Goal: Book appointment/travel/reservation

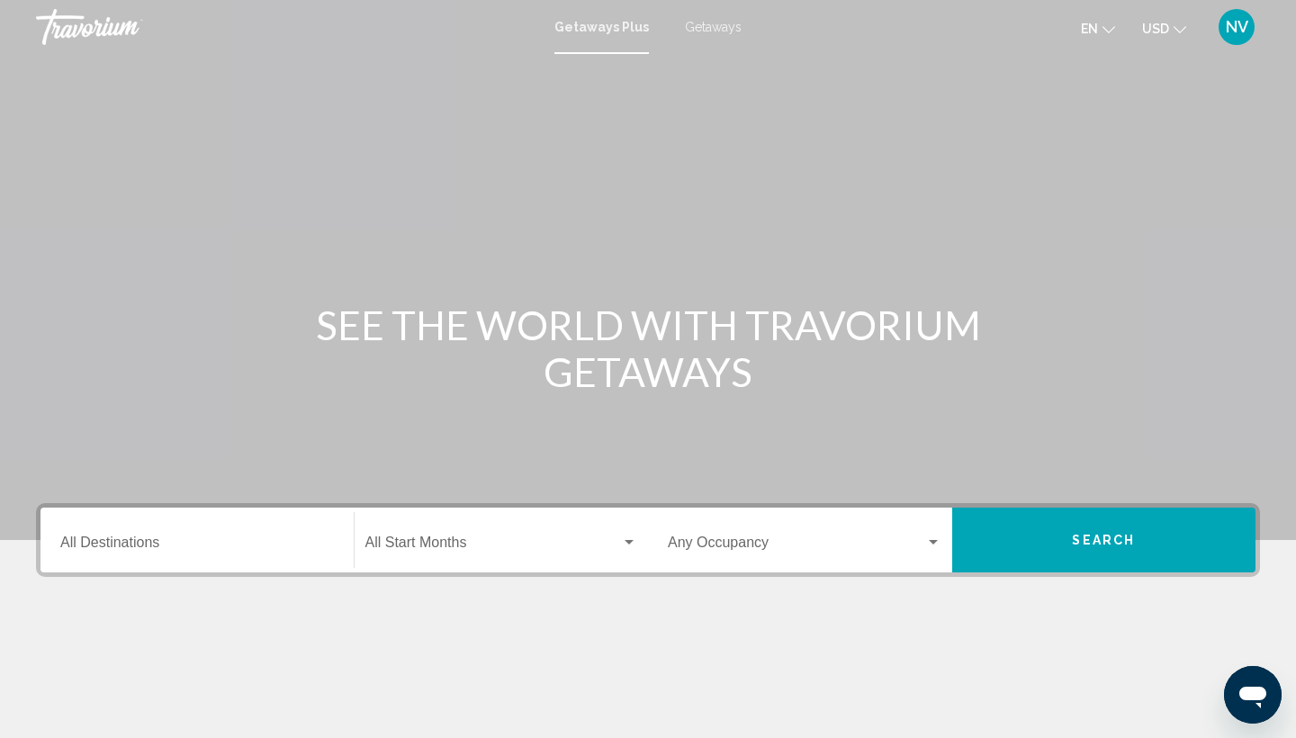
click at [714, 27] on span "Getaways" at bounding box center [713, 27] width 57 height 14
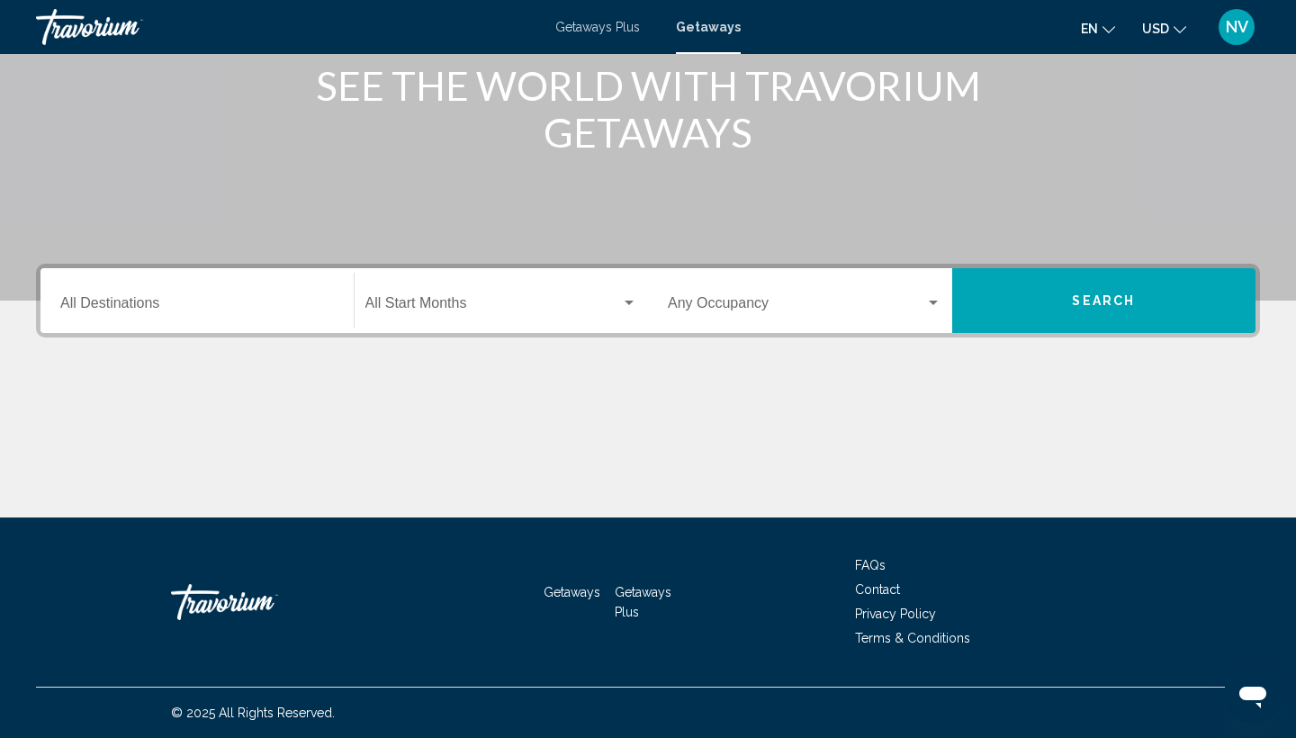
scroll to position [239, 0]
click at [69, 307] on input "Destination All Destinations" at bounding box center [196, 307] width 273 height 16
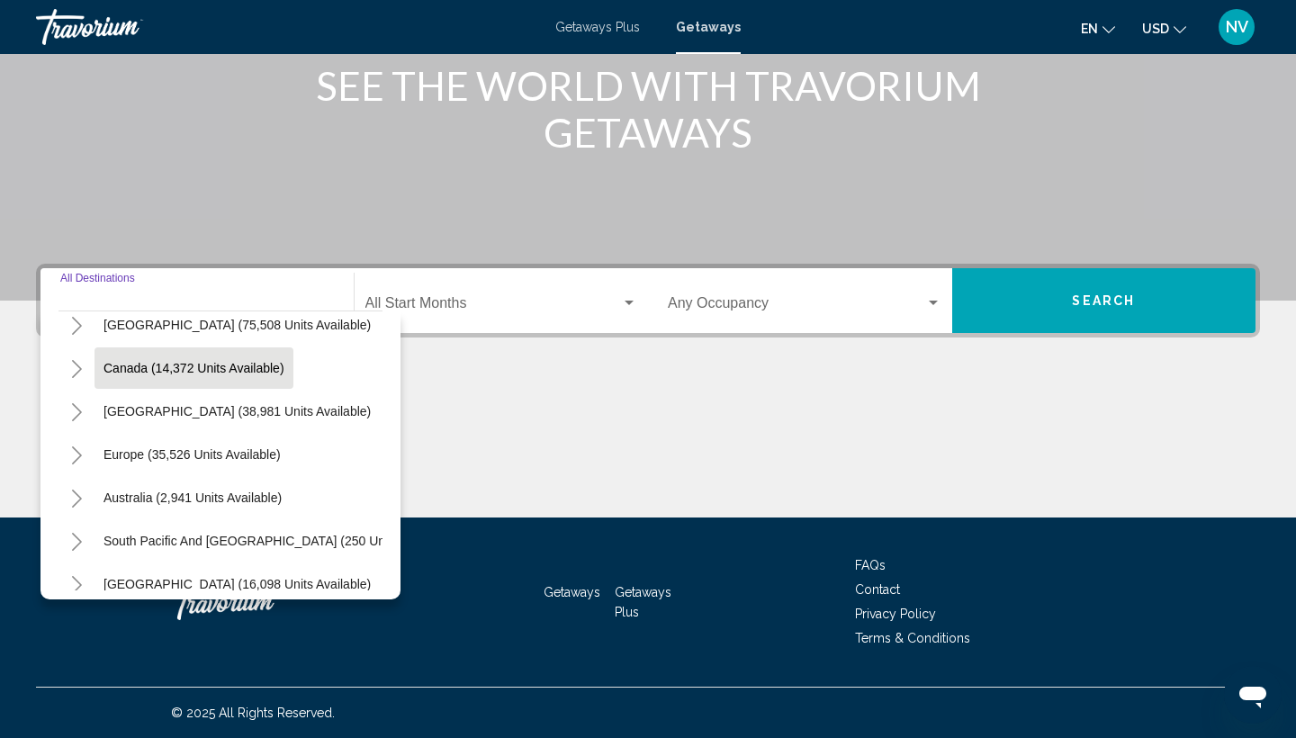
scroll to position [112, 0]
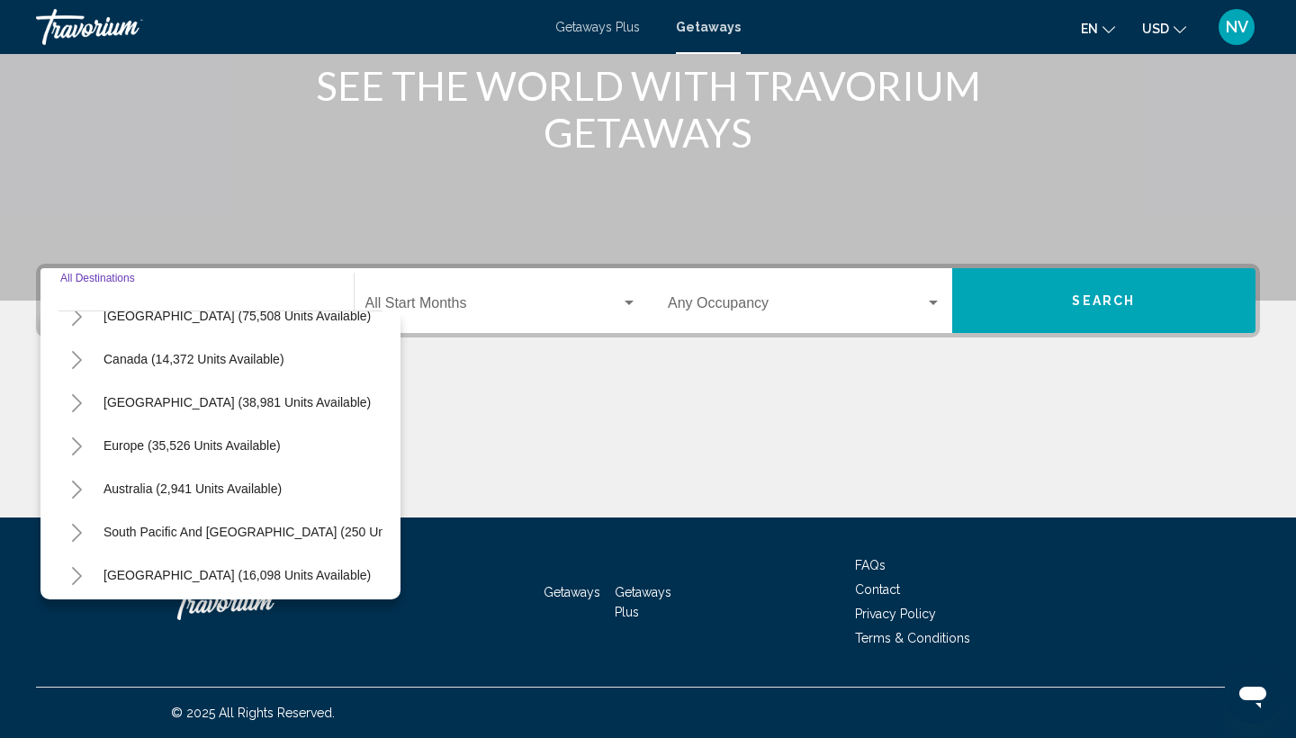
click at [78, 444] on icon "Toggle Europe (35,526 units available)" at bounding box center [77, 446] width 10 height 18
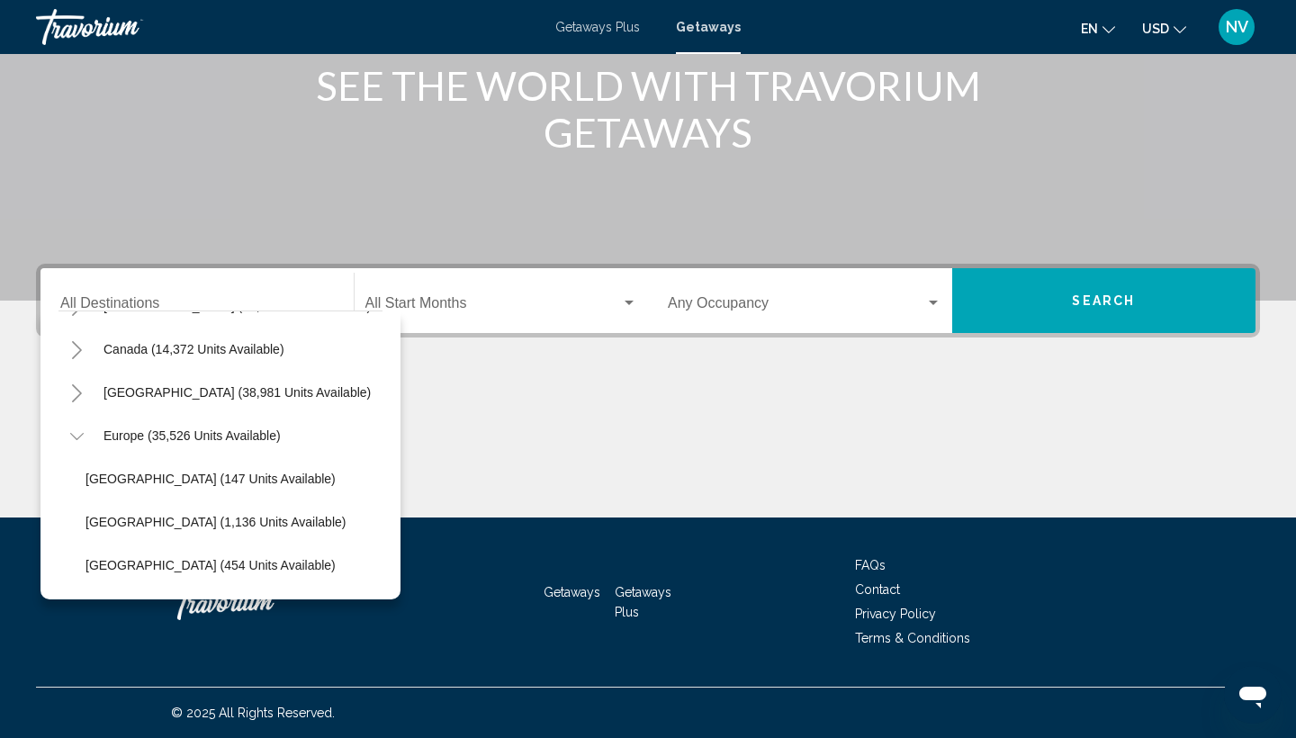
scroll to position [122, 4]
click at [144, 434] on span "Europe (35,526 units available)" at bounding box center [188, 435] width 177 height 14
type input "**********"
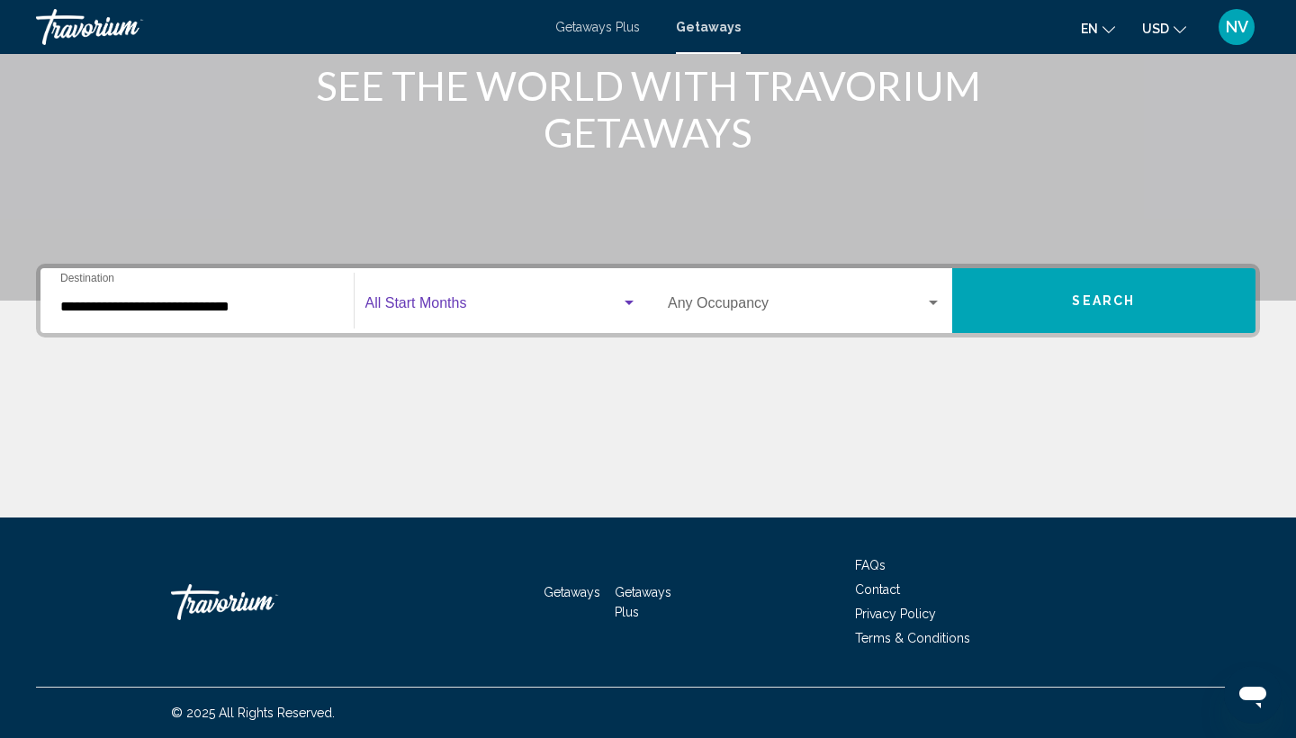
click at [626, 302] on div "Search widget" at bounding box center [628, 302] width 9 height 4
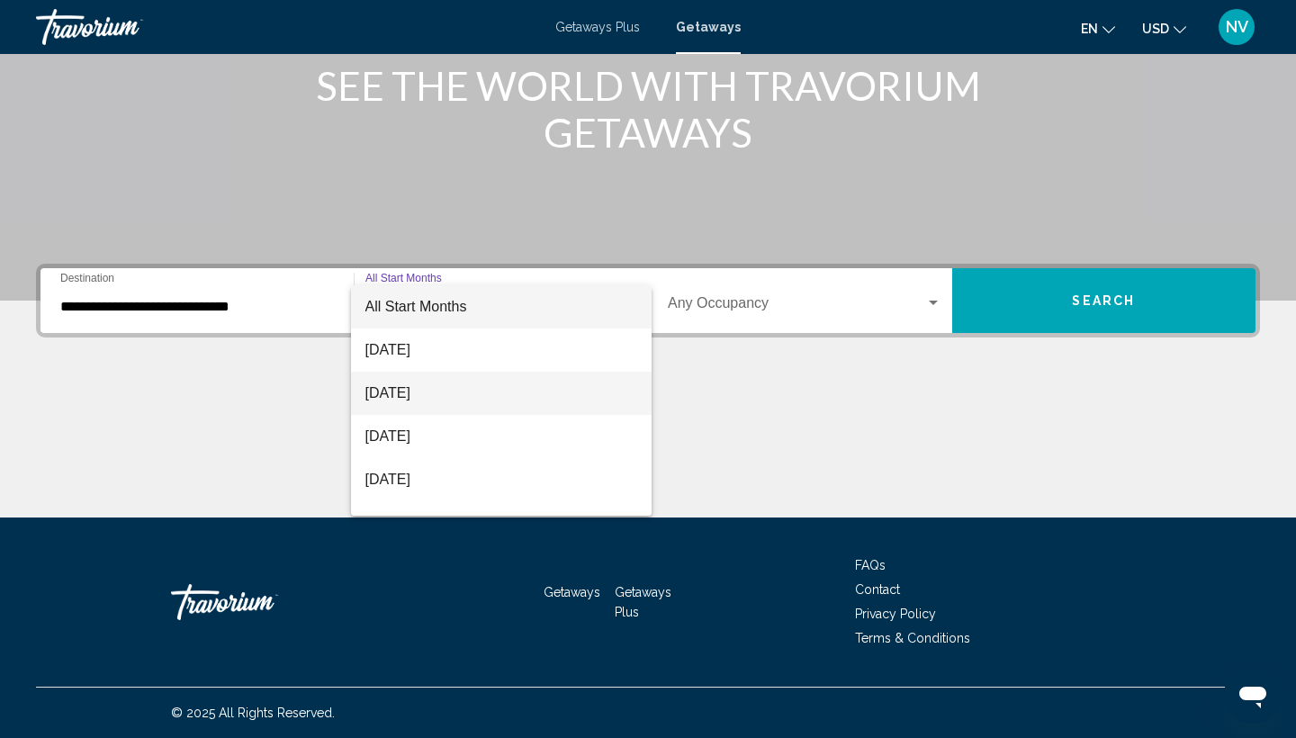
click at [530, 381] on span "[DATE]" at bounding box center [501, 393] width 273 height 43
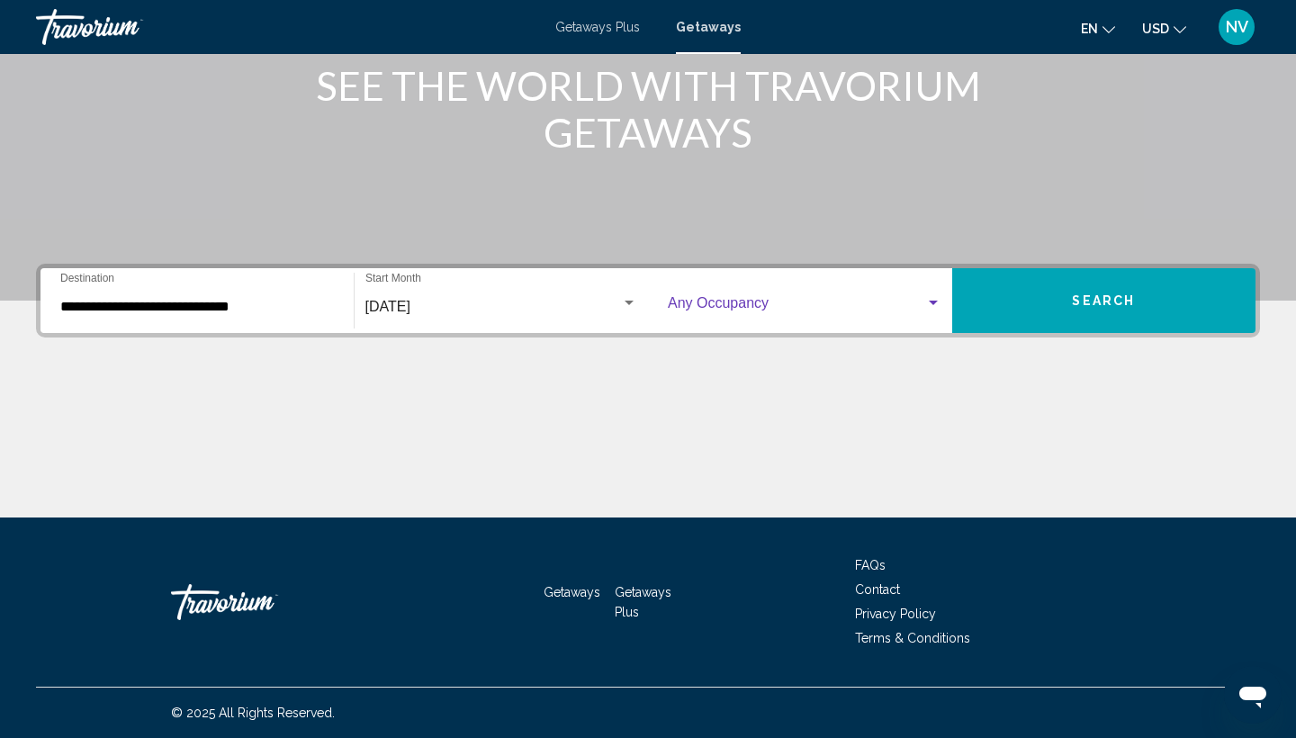
click at [937, 304] on div "Search widget" at bounding box center [932, 302] width 9 height 4
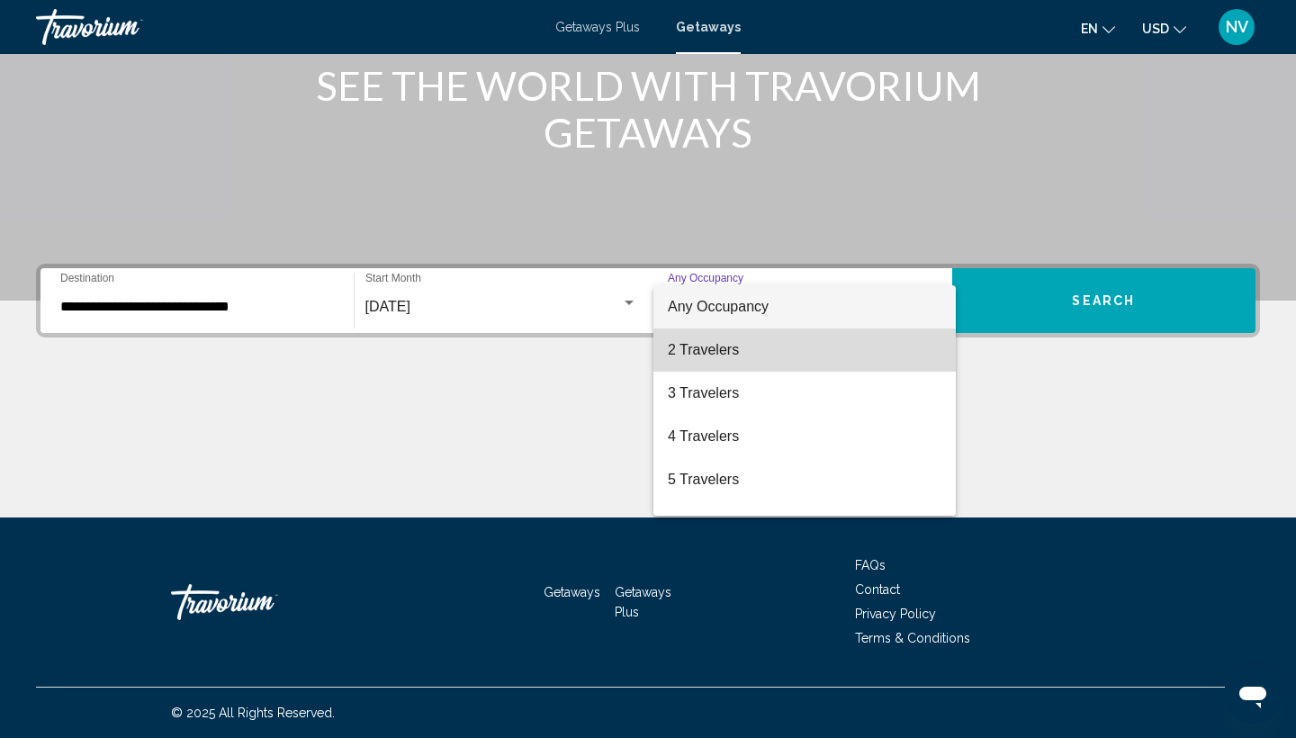
click at [861, 349] on span "2 Travelers" at bounding box center [804, 349] width 273 height 43
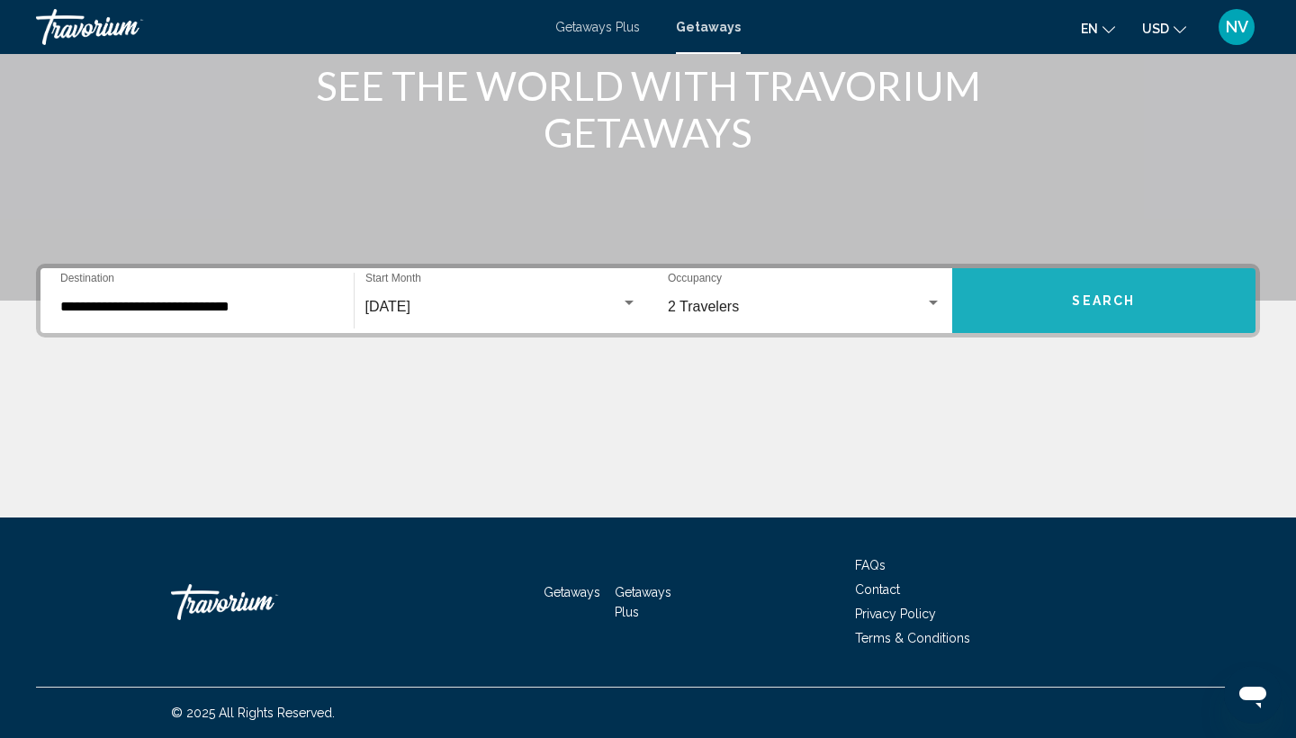
click at [1004, 306] on button "Search" at bounding box center [1104, 300] width 304 height 65
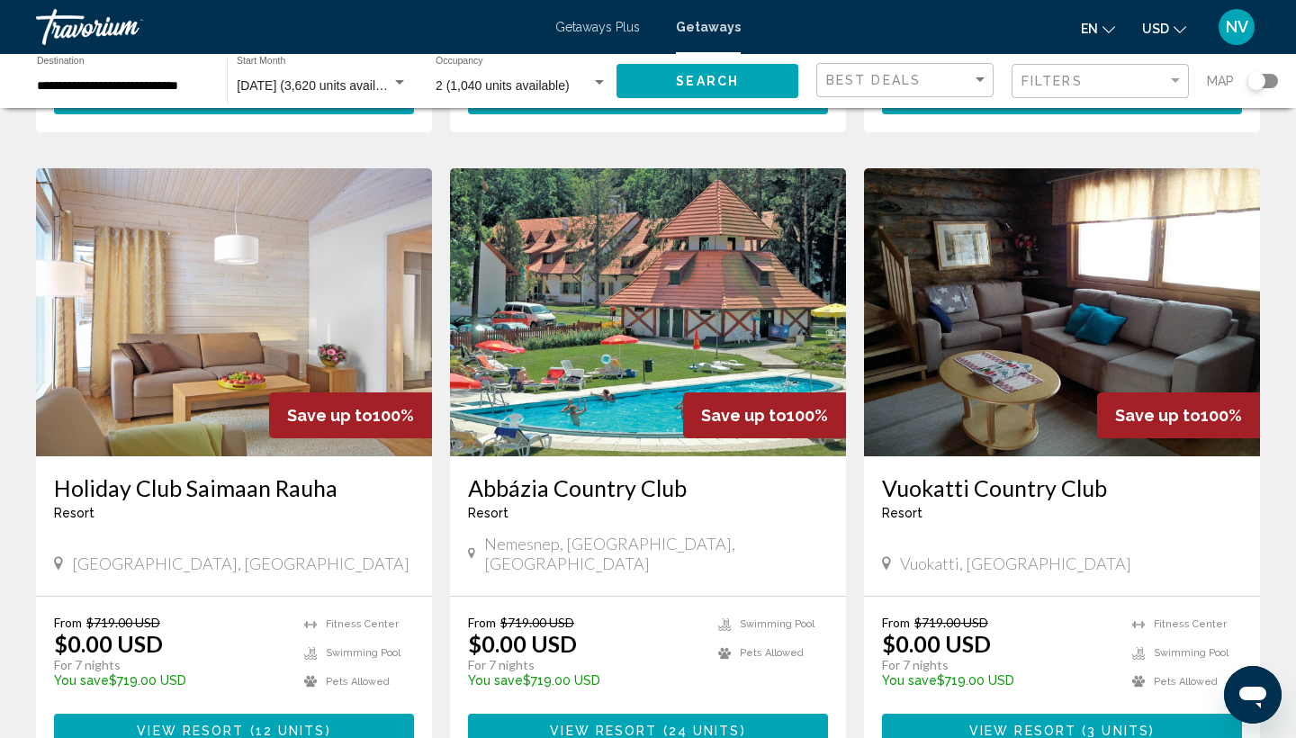
scroll to position [1970, 0]
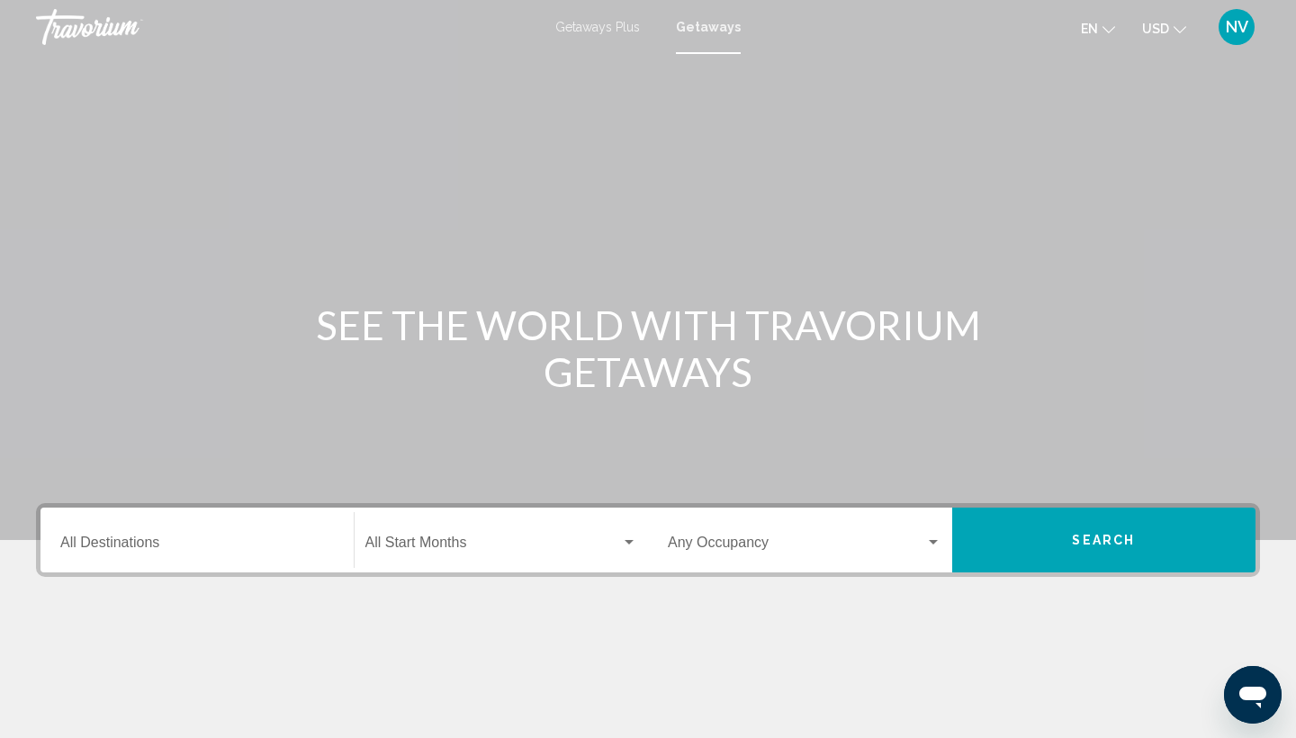
click at [63, 544] on input "Destination All Destinations" at bounding box center [196, 546] width 273 height 16
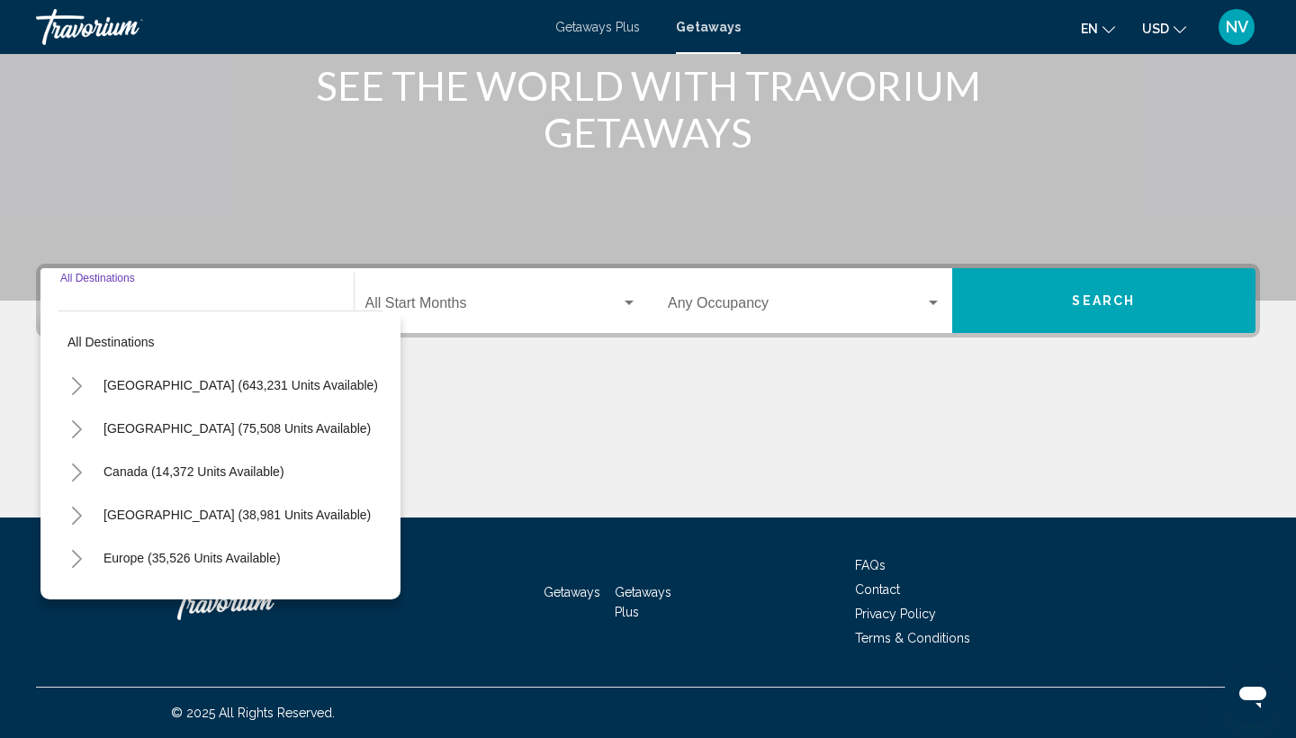
scroll to position [239, 0]
click at [207, 558] on span "Europe (35,526 units available)" at bounding box center [191, 558] width 177 height 14
type input "**********"
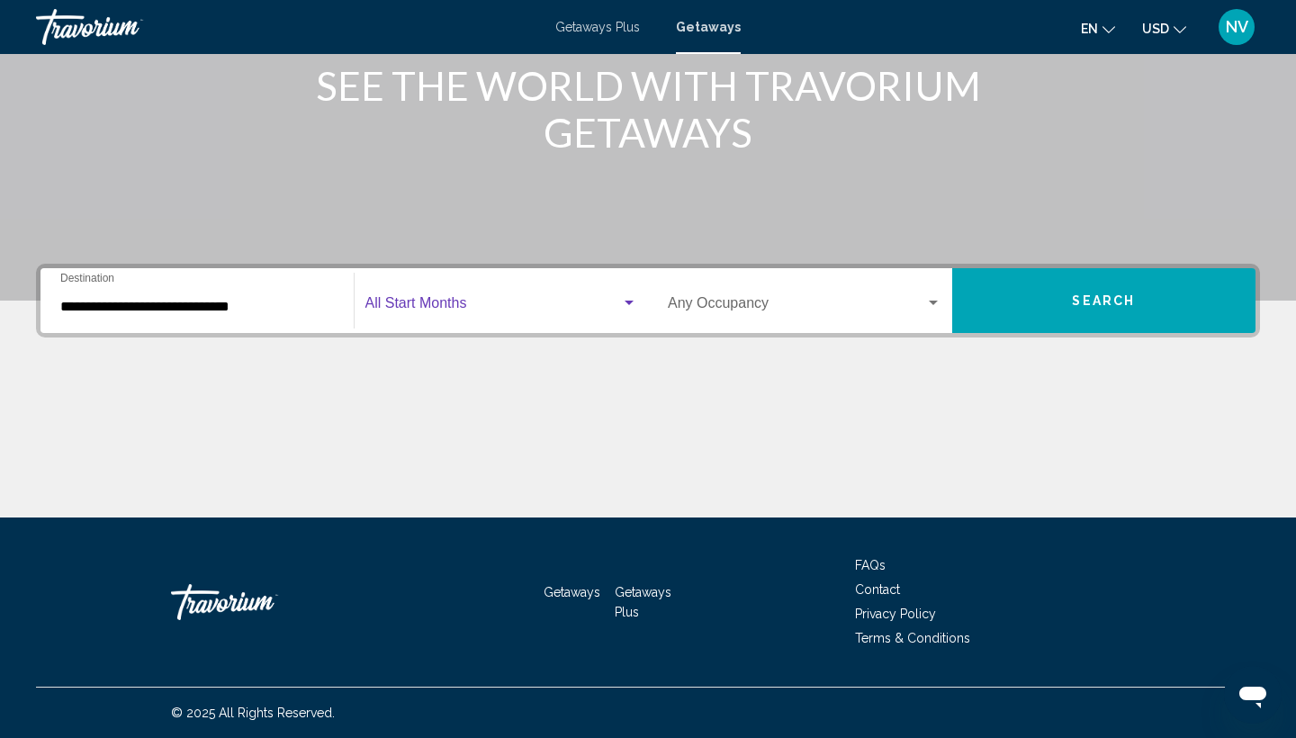
click at [547, 306] on span "Search widget" at bounding box center [493, 307] width 256 height 16
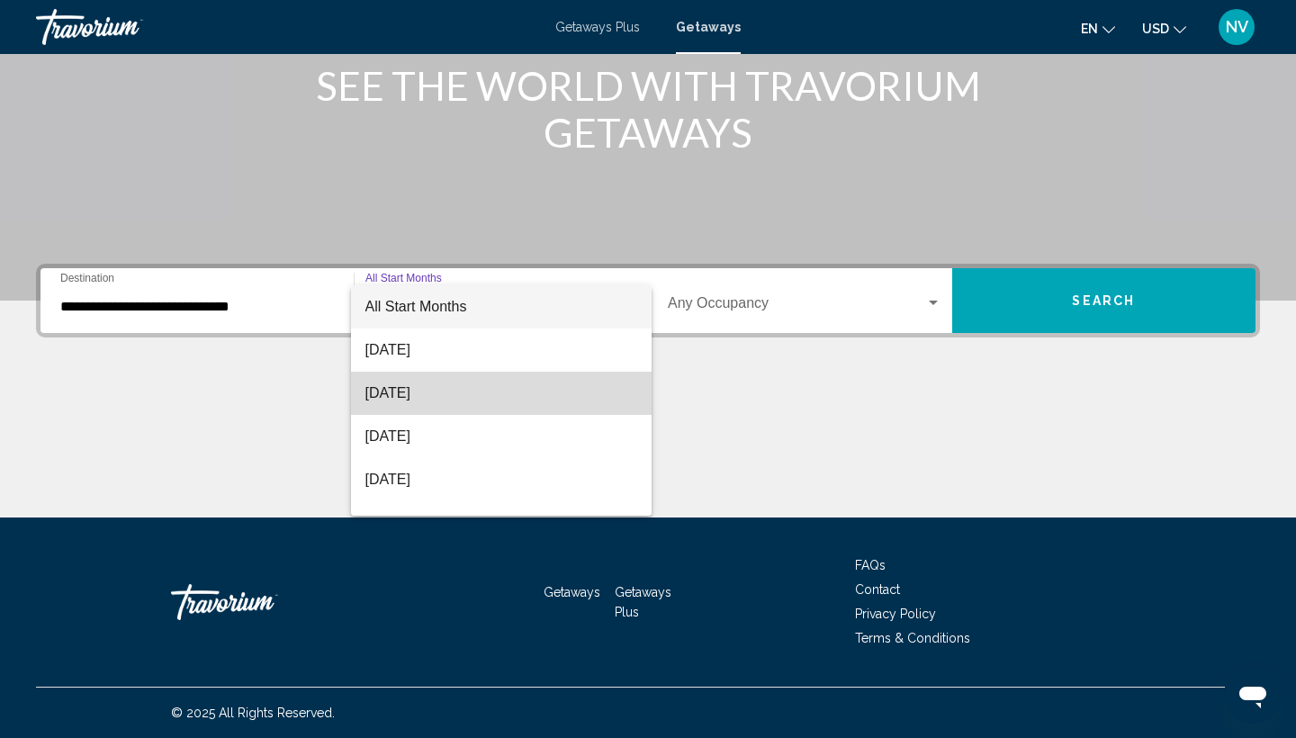
click at [489, 395] on span "[DATE]" at bounding box center [501, 393] width 273 height 43
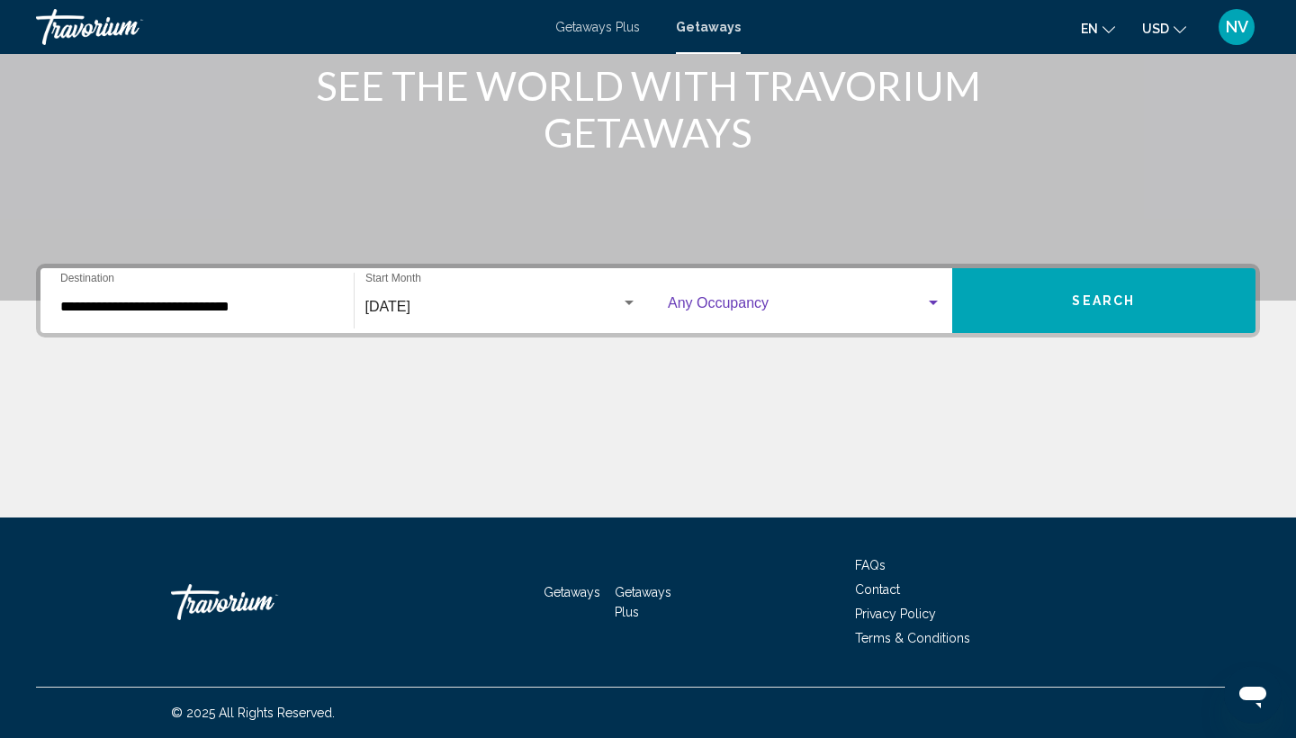
click at [933, 299] on div "Search widget" at bounding box center [933, 303] width 16 height 14
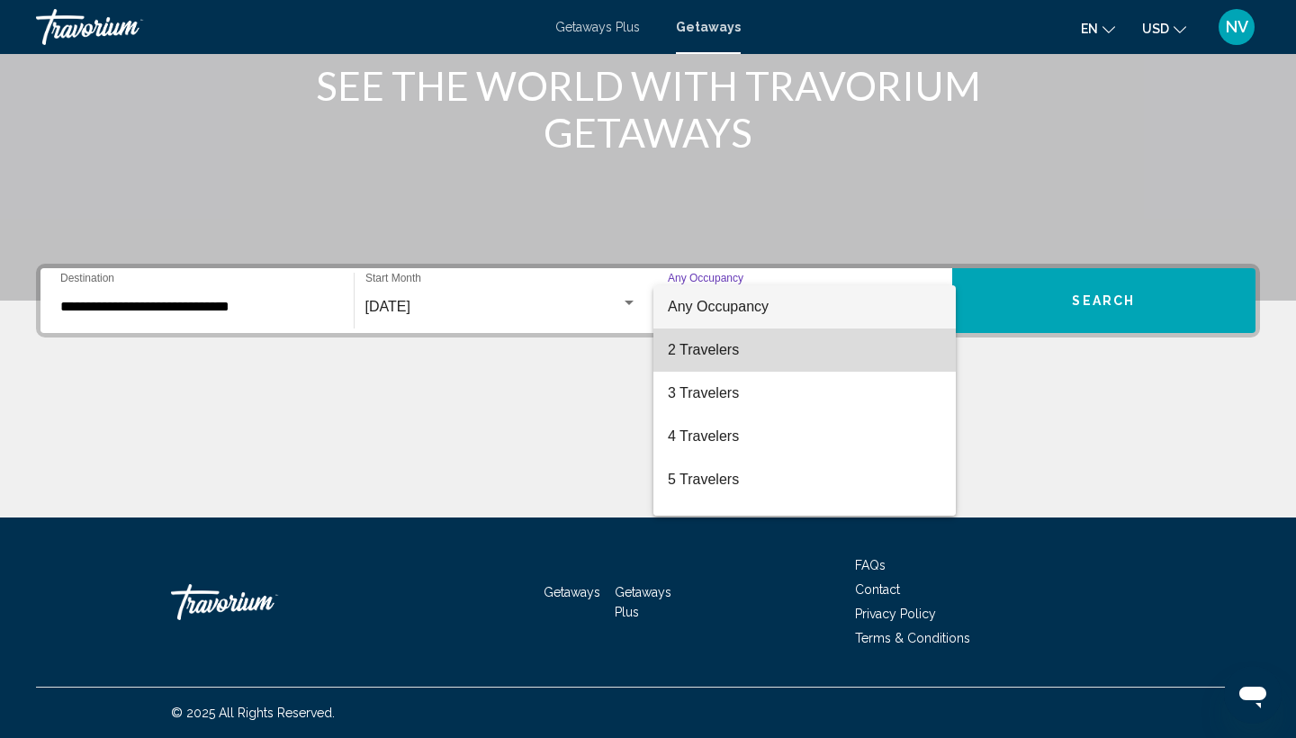
click at [832, 346] on span "2 Travelers" at bounding box center [804, 349] width 273 height 43
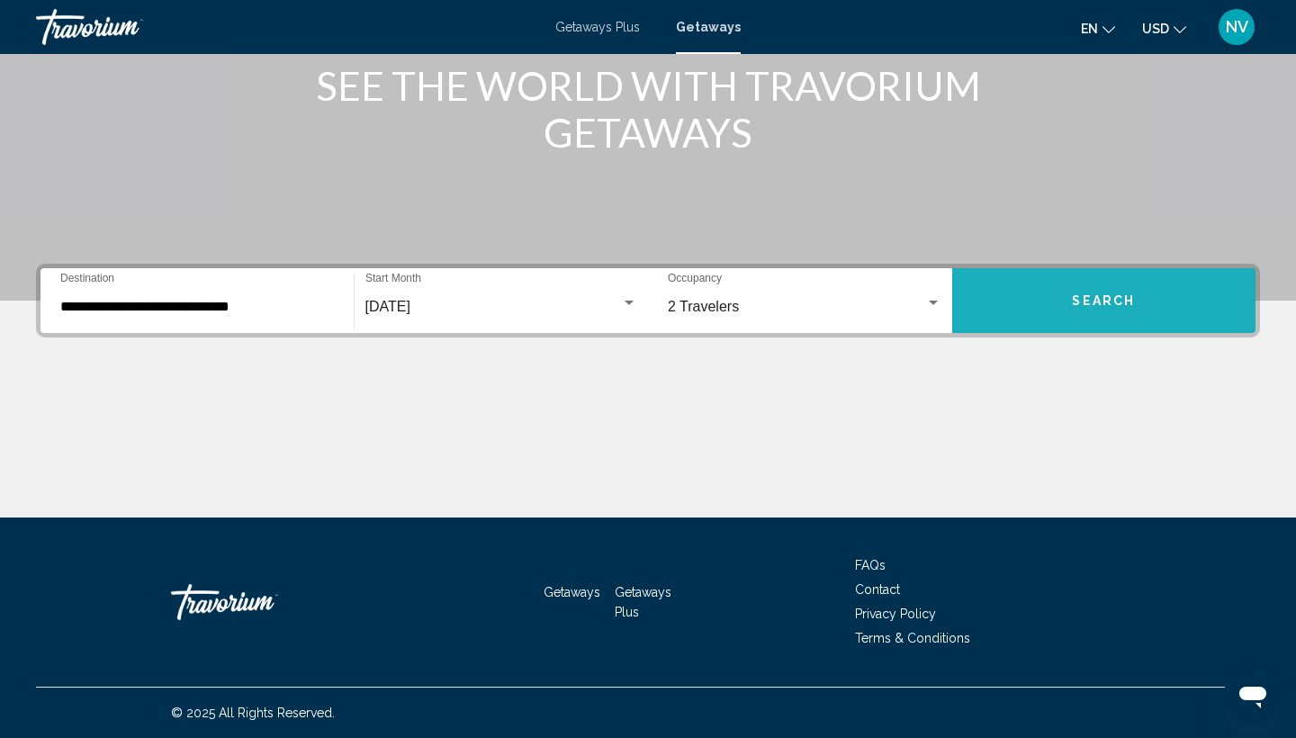
click at [1000, 300] on button "Search" at bounding box center [1104, 300] width 304 height 65
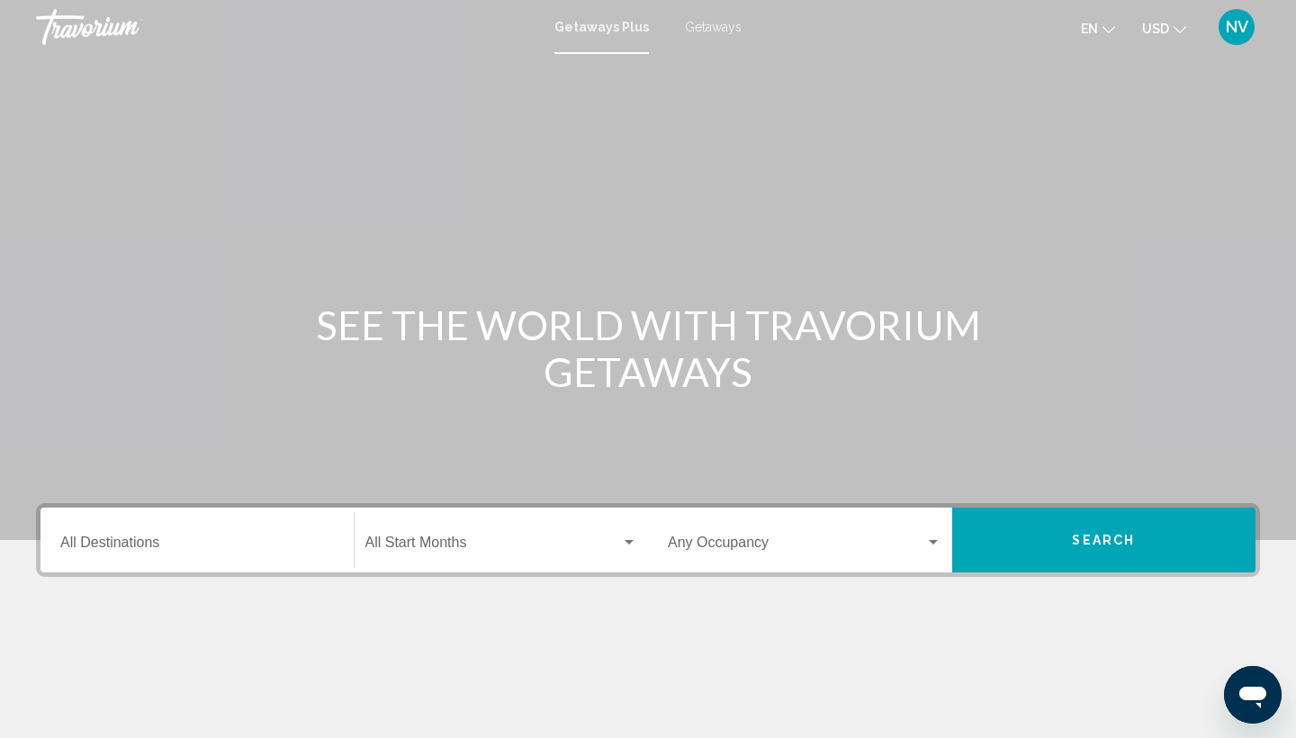
click at [713, 27] on span "Getaways" at bounding box center [713, 27] width 57 height 14
click at [113, 553] on input "Destination All Destinations" at bounding box center [196, 546] width 273 height 16
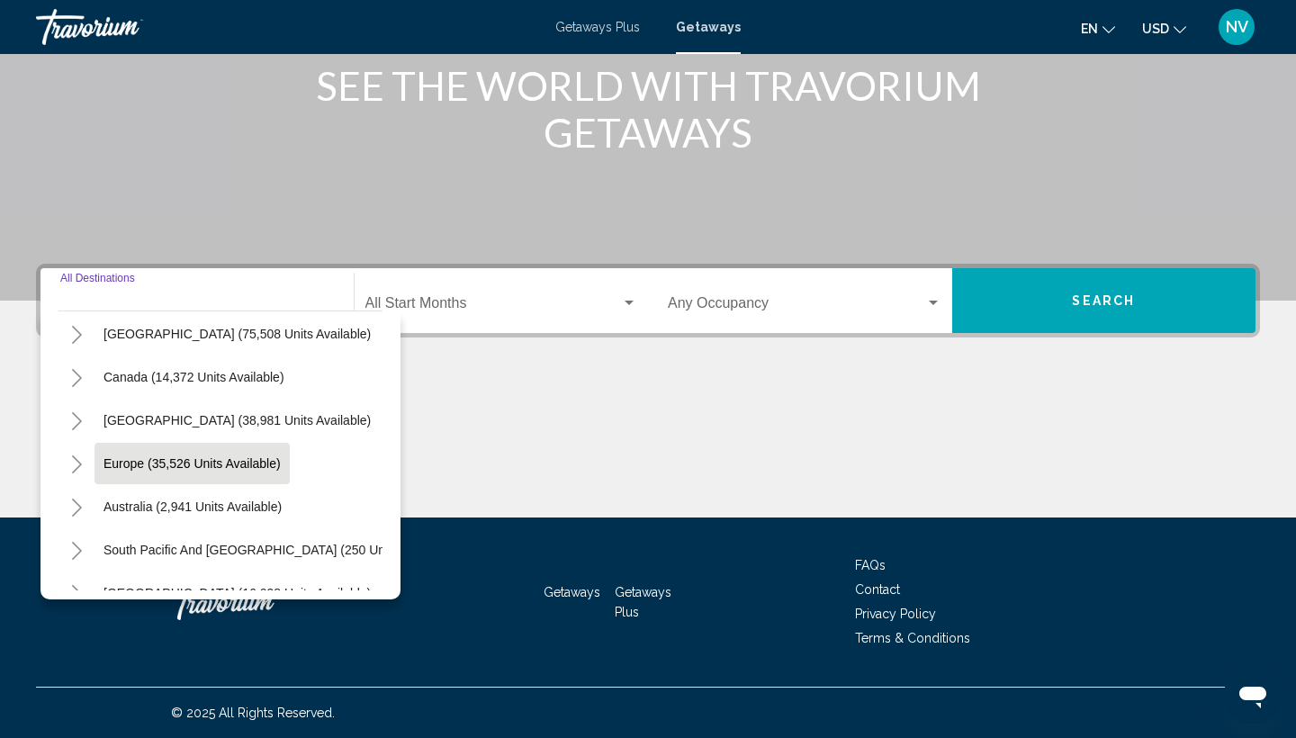
scroll to position [110, 0]
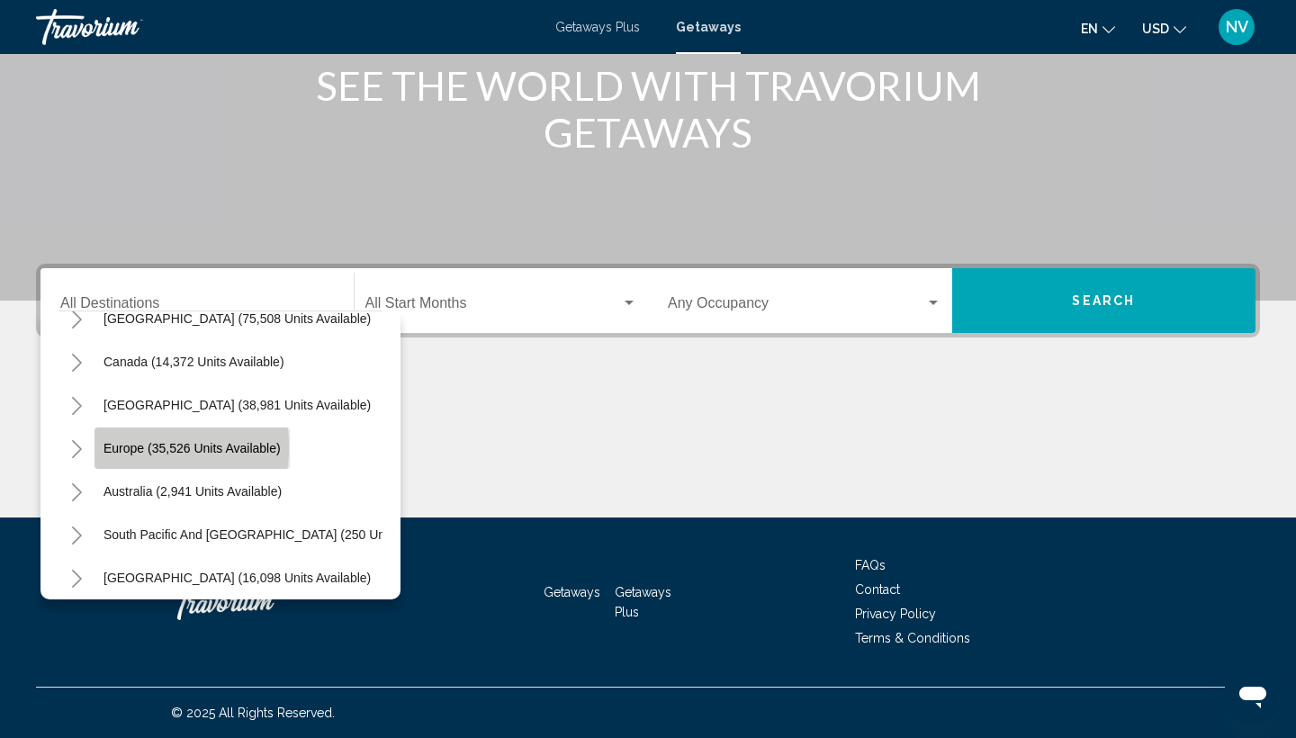
click at [121, 447] on span "Europe (35,526 units available)" at bounding box center [191, 448] width 177 height 14
type input "**********"
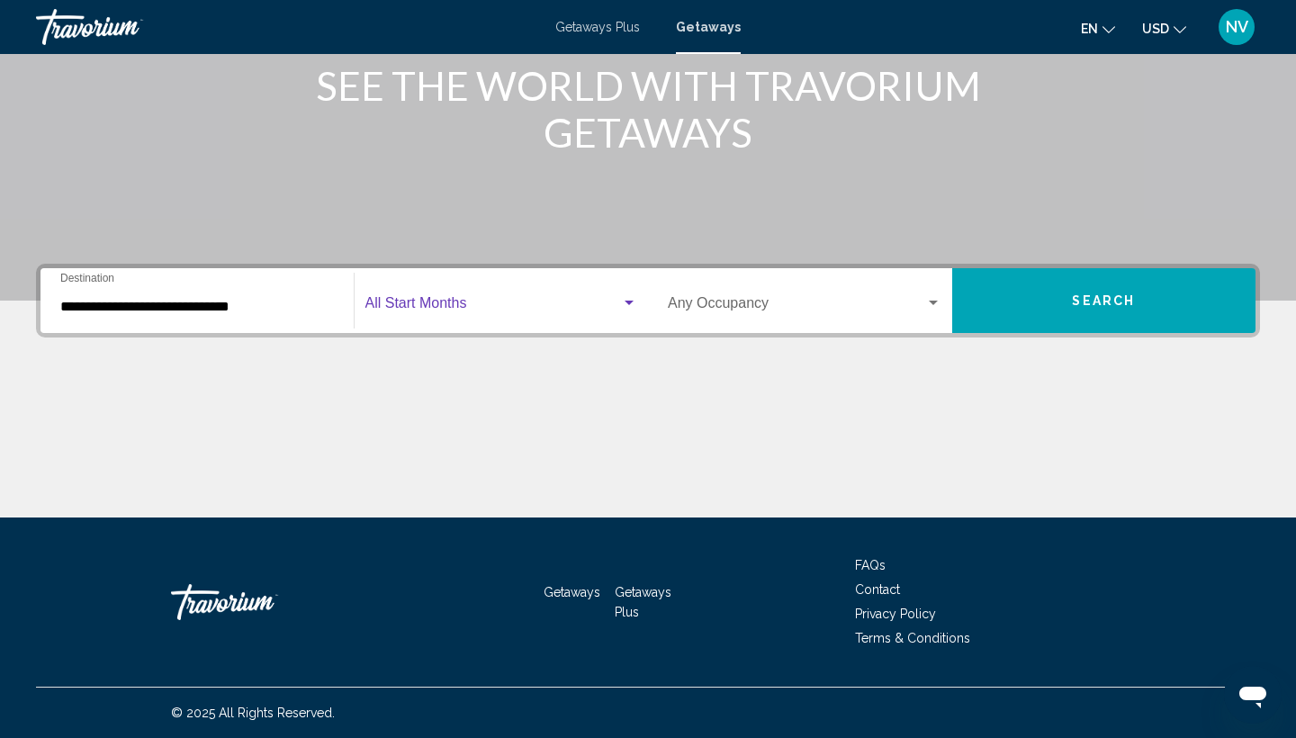
click at [628, 298] on div "Search widget" at bounding box center [629, 303] width 16 height 14
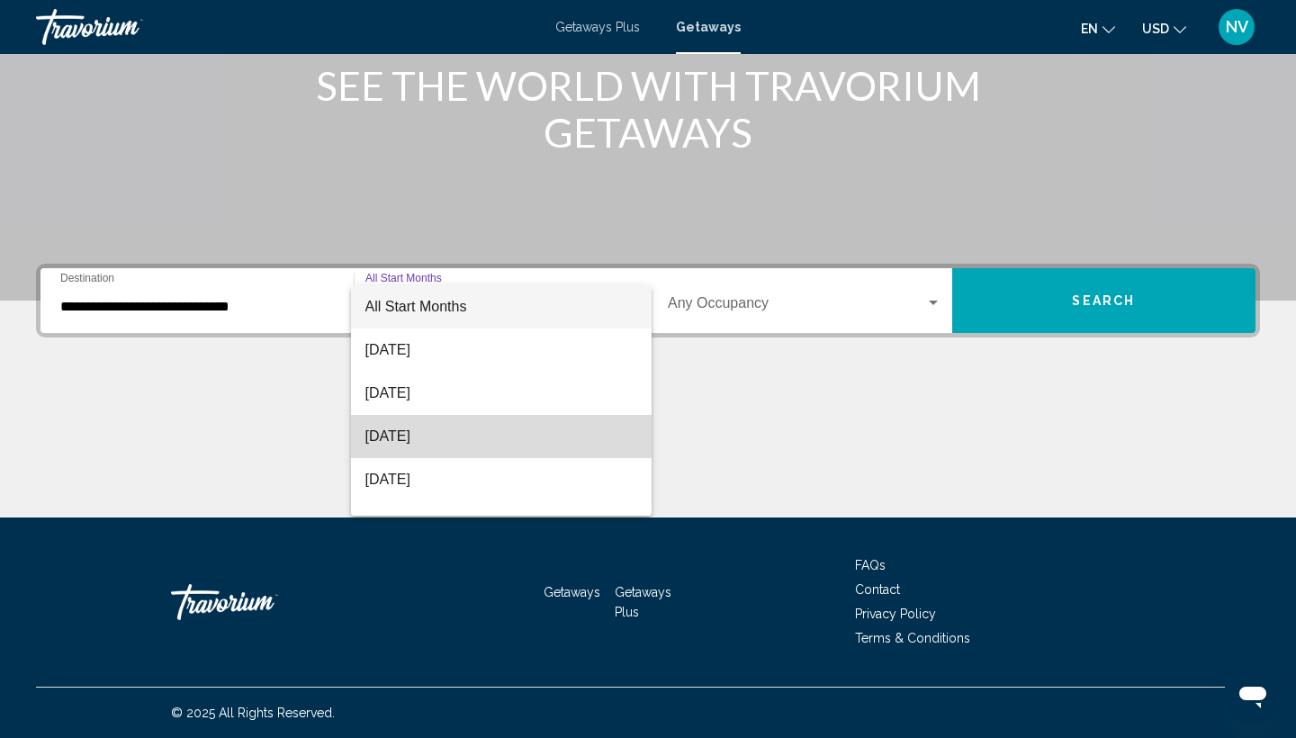
click at [549, 426] on span "[DATE]" at bounding box center [501, 436] width 273 height 43
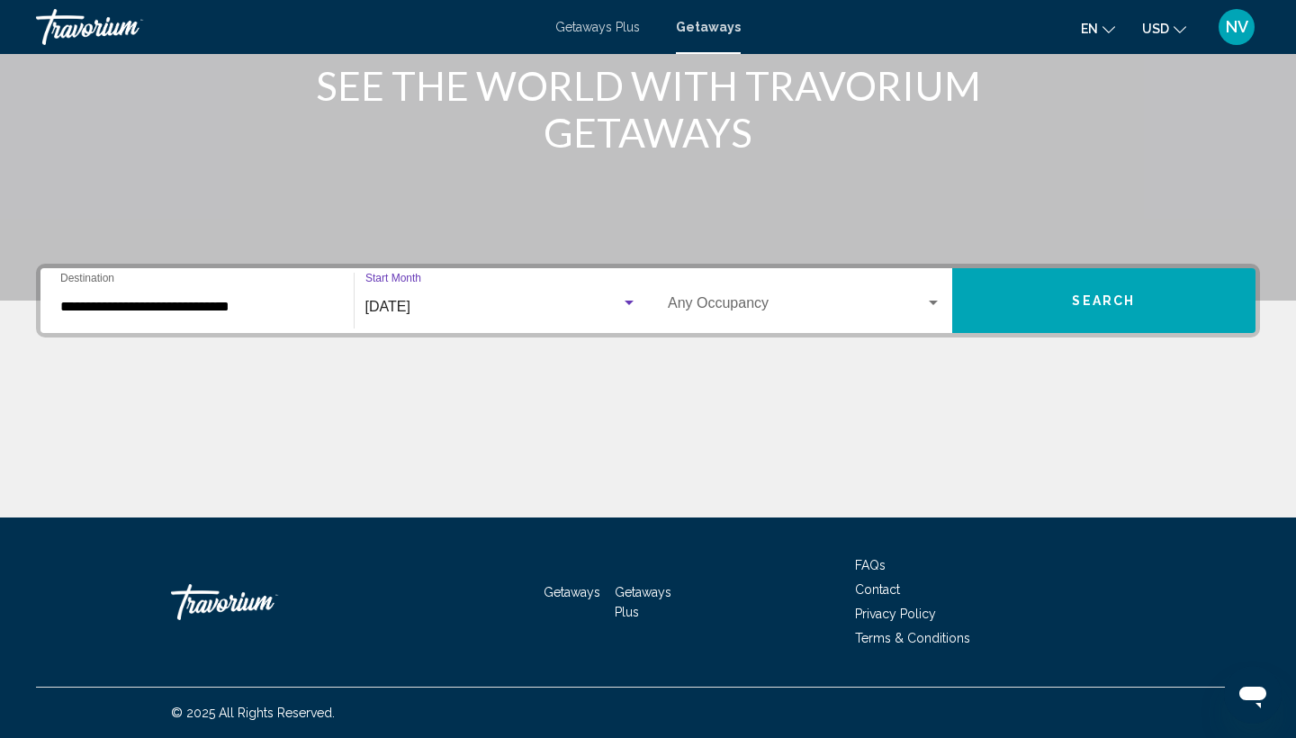
click at [629, 304] on div "Search widget" at bounding box center [628, 302] width 9 height 4
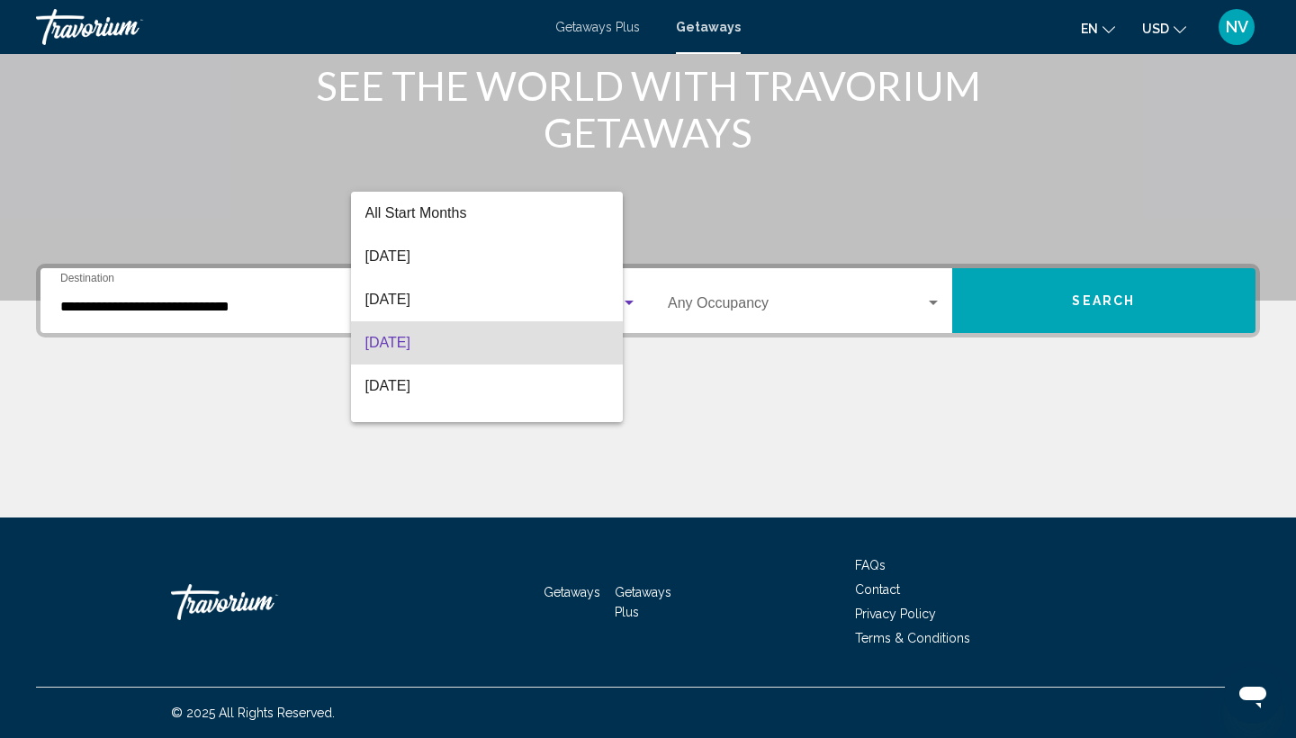
scroll to position [36, 0]
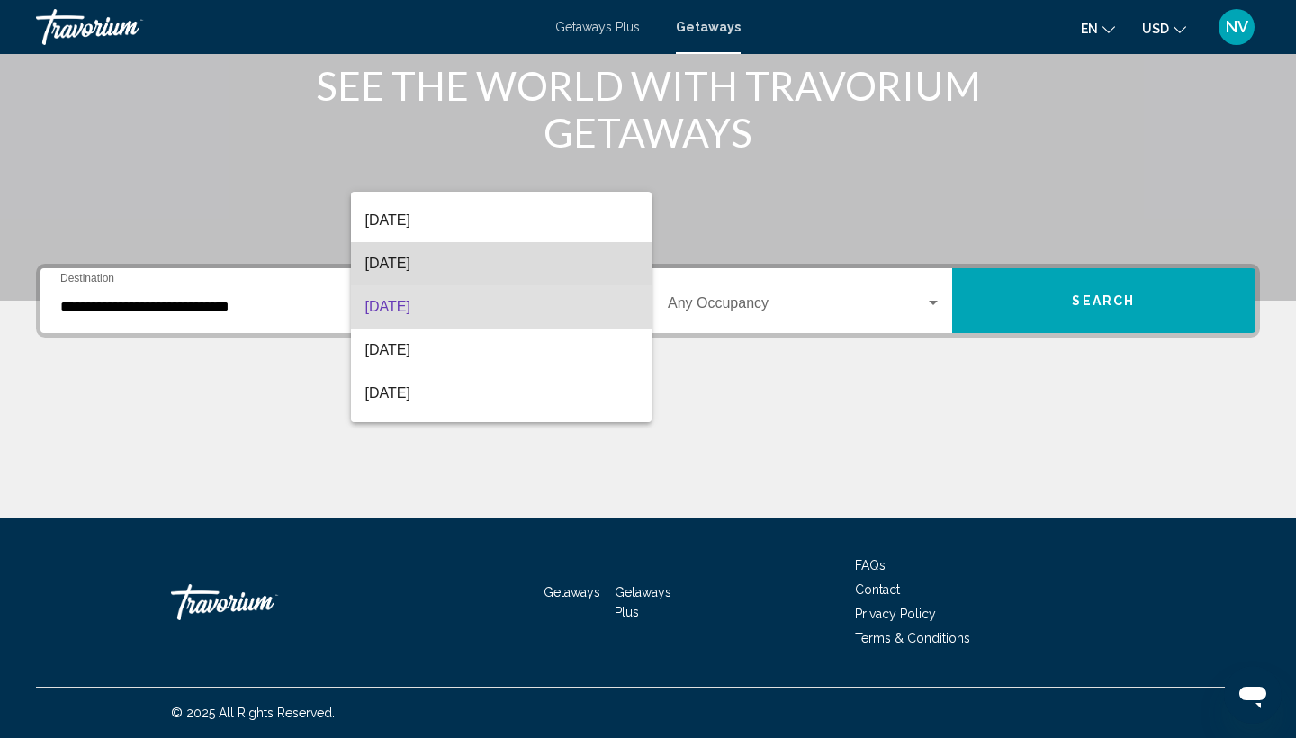
click at [621, 272] on span "[DATE]" at bounding box center [501, 263] width 273 height 43
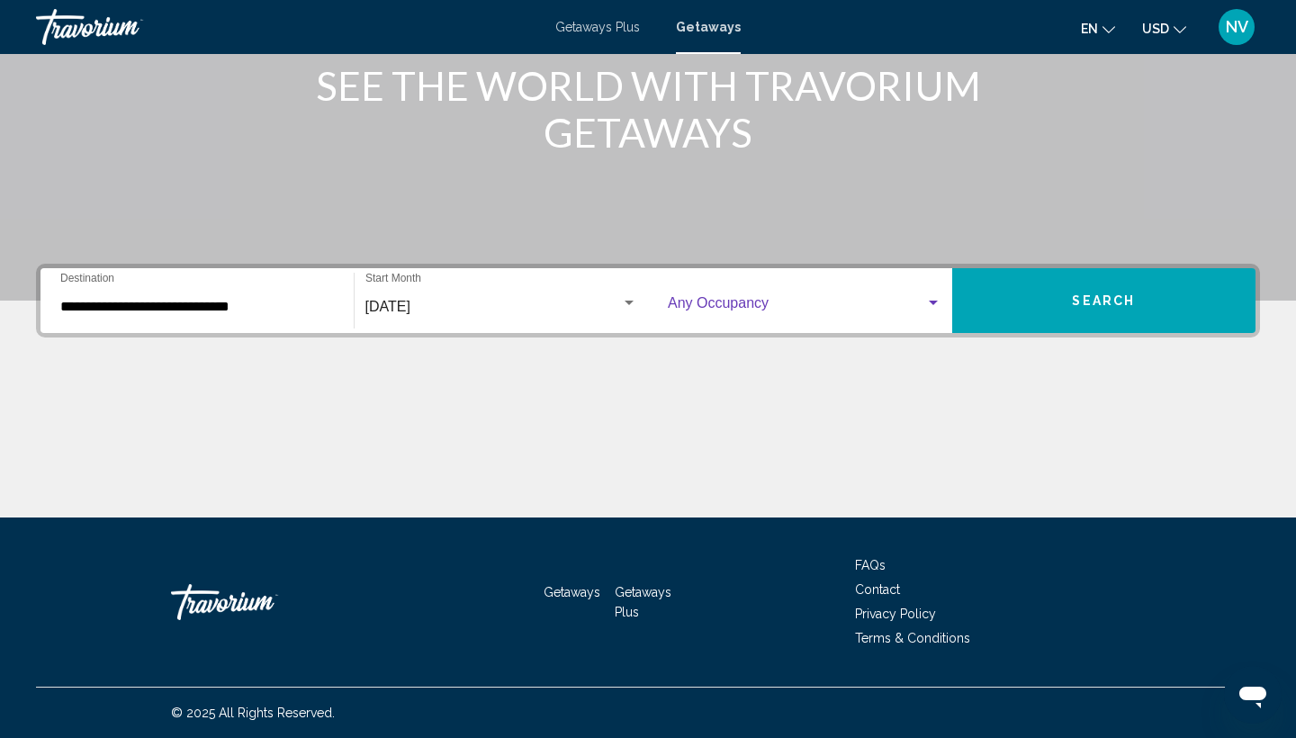
click at [930, 299] on div "Search widget" at bounding box center [933, 303] width 16 height 14
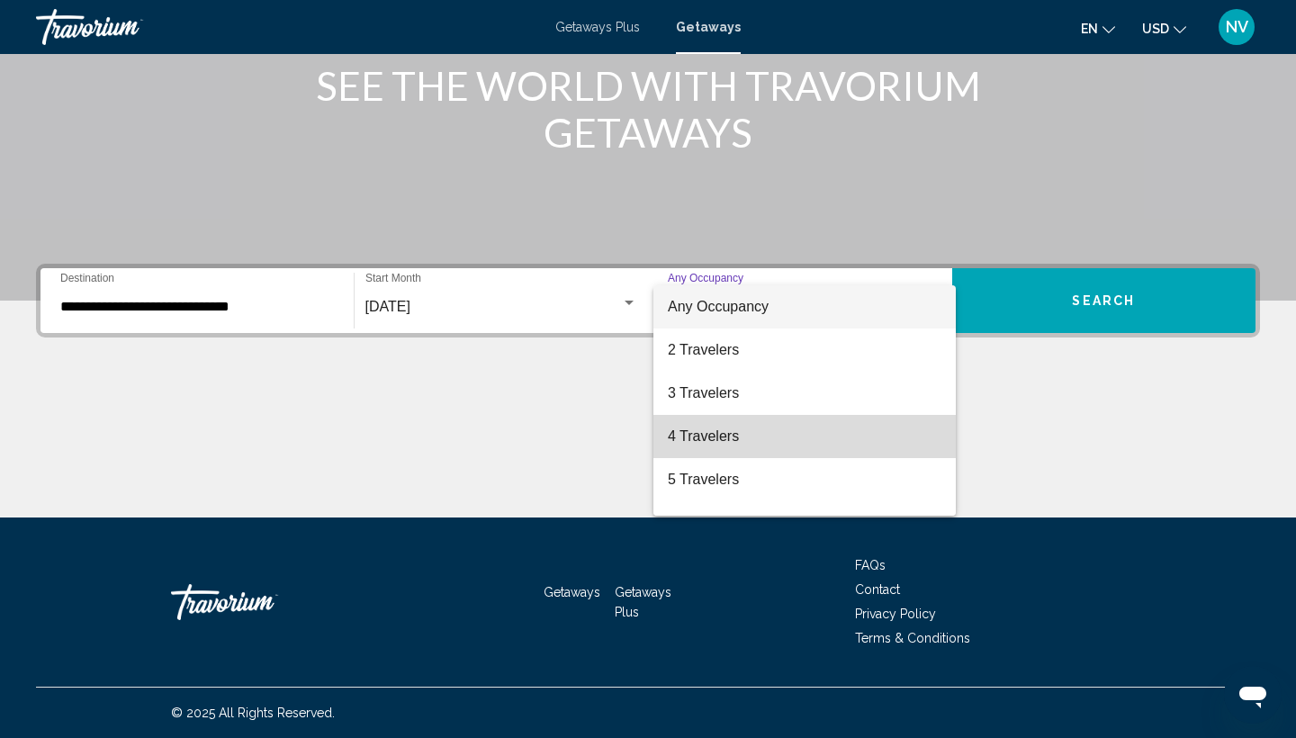
click at [889, 429] on span "4 Travelers" at bounding box center [804, 436] width 273 height 43
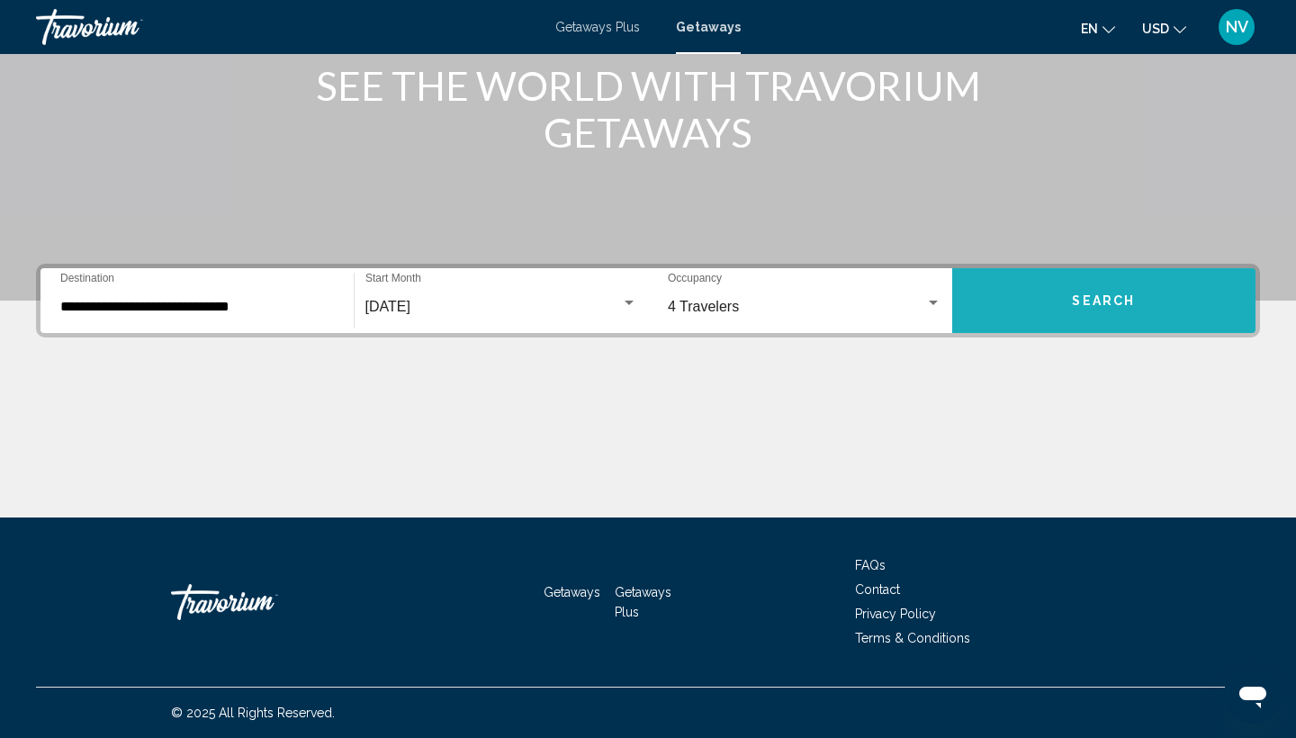
click at [1058, 297] on button "Search" at bounding box center [1104, 300] width 304 height 65
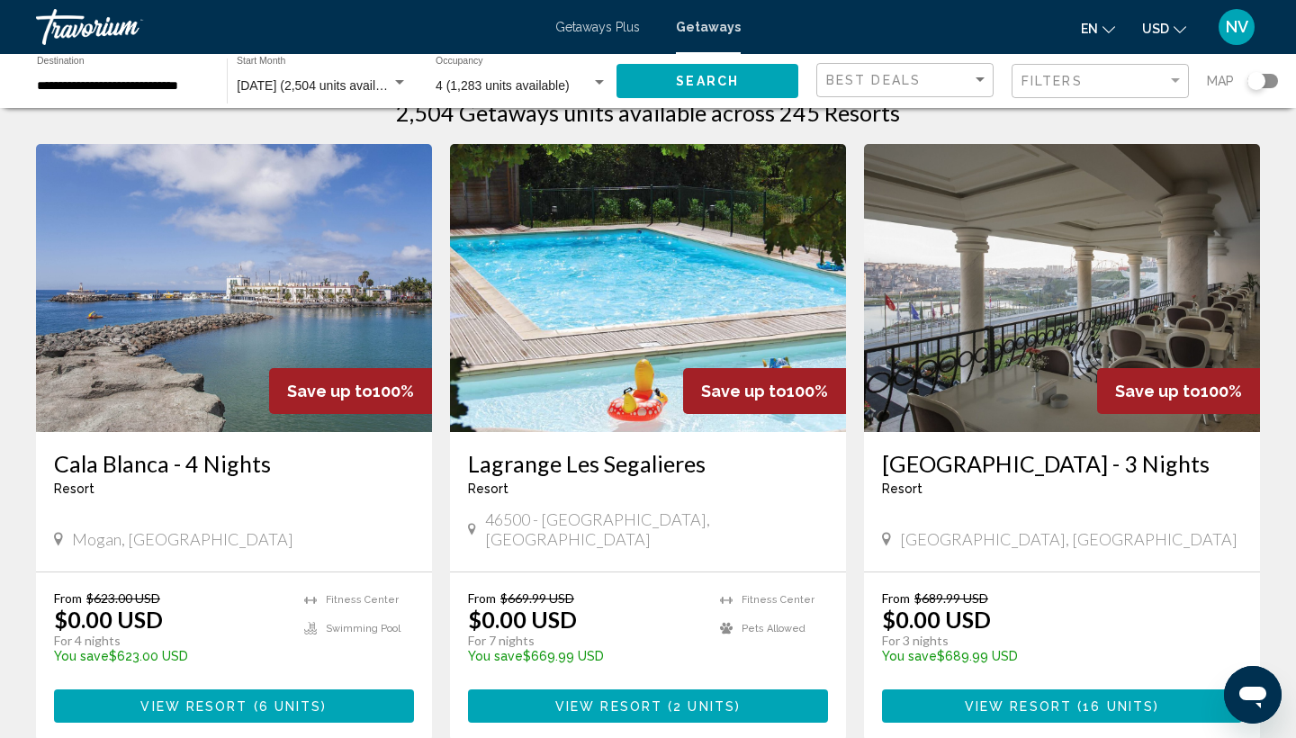
scroll to position [40, 0]
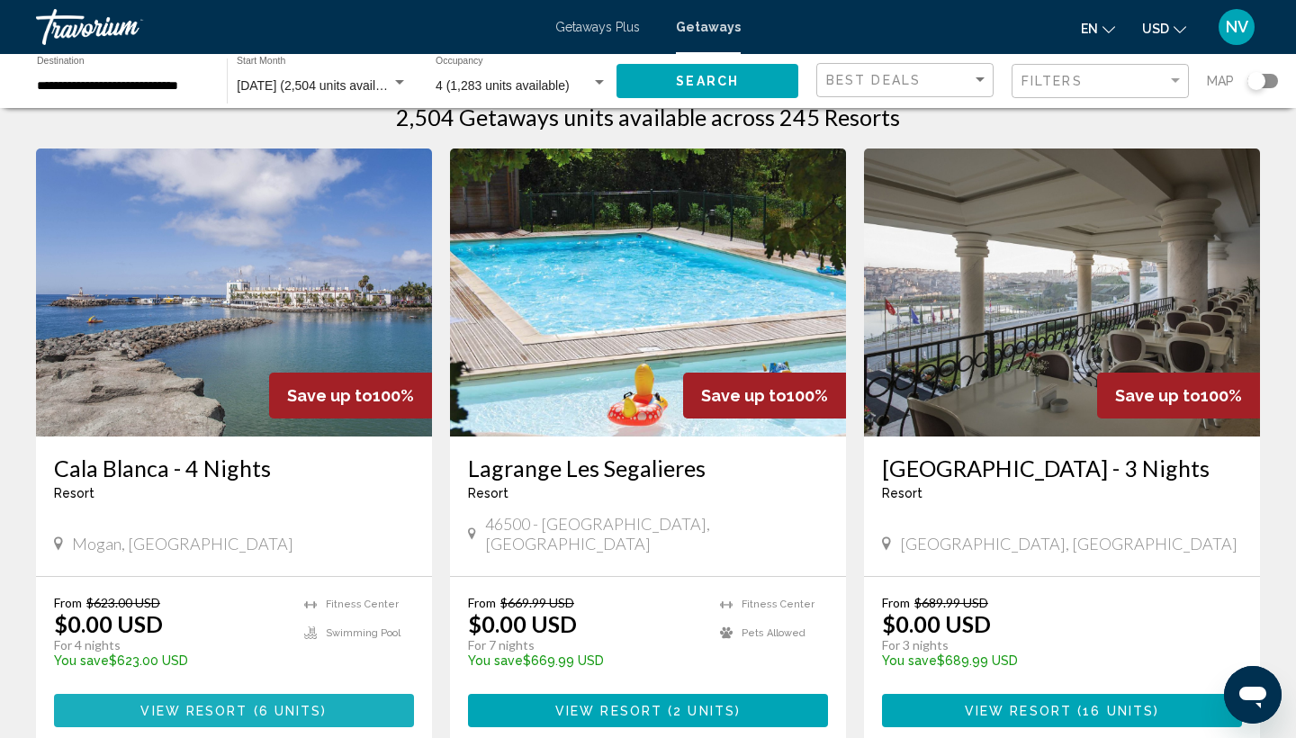
click at [202, 704] on span "View Resort" at bounding box center [193, 711] width 107 height 14
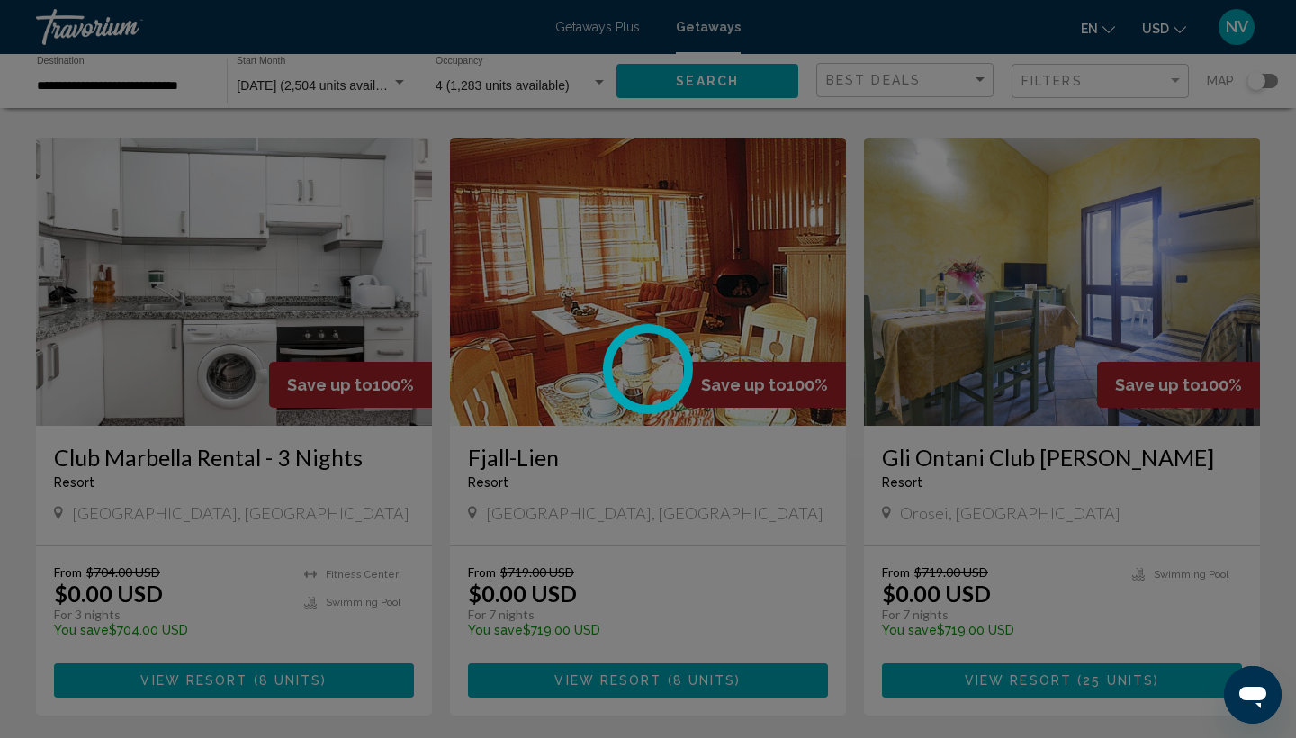
scroll to position [688, 0]
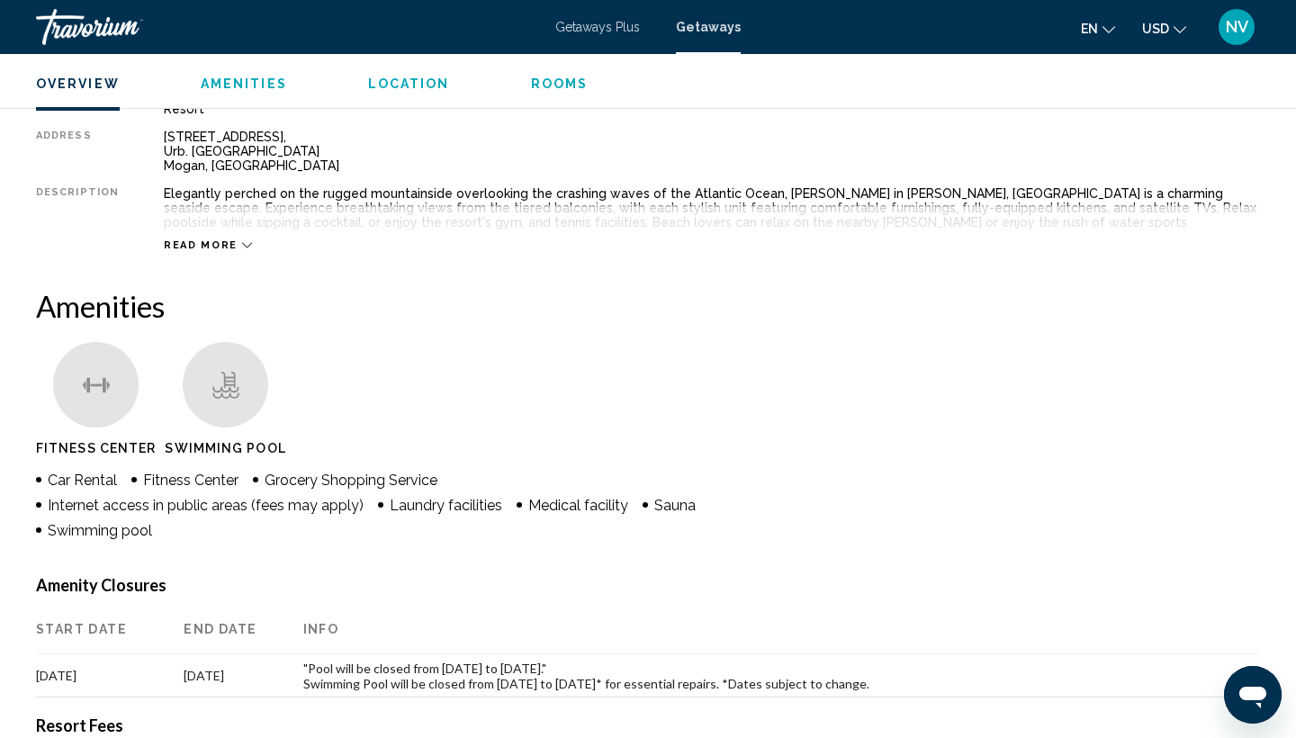
scroll to position [237, 0]
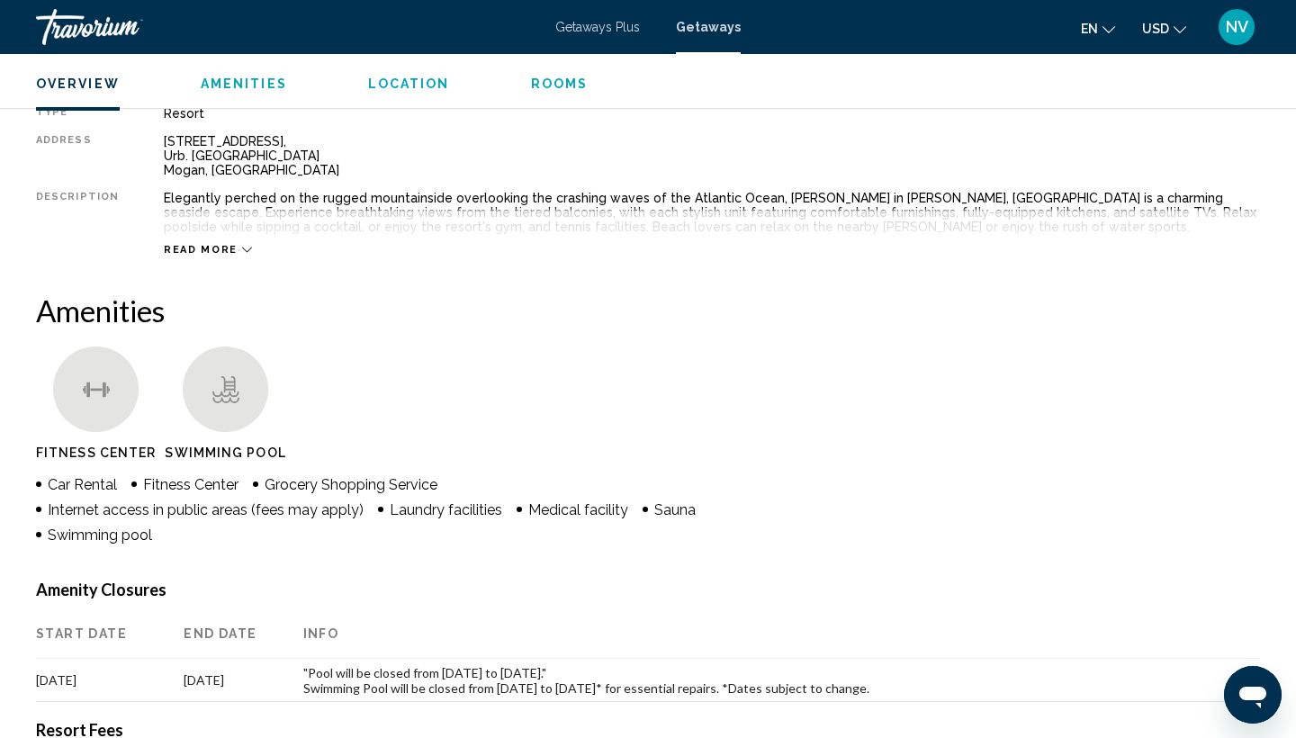
click at [238, 243] on button "Read more" at bounding box center [208, 249] width 88 height 13
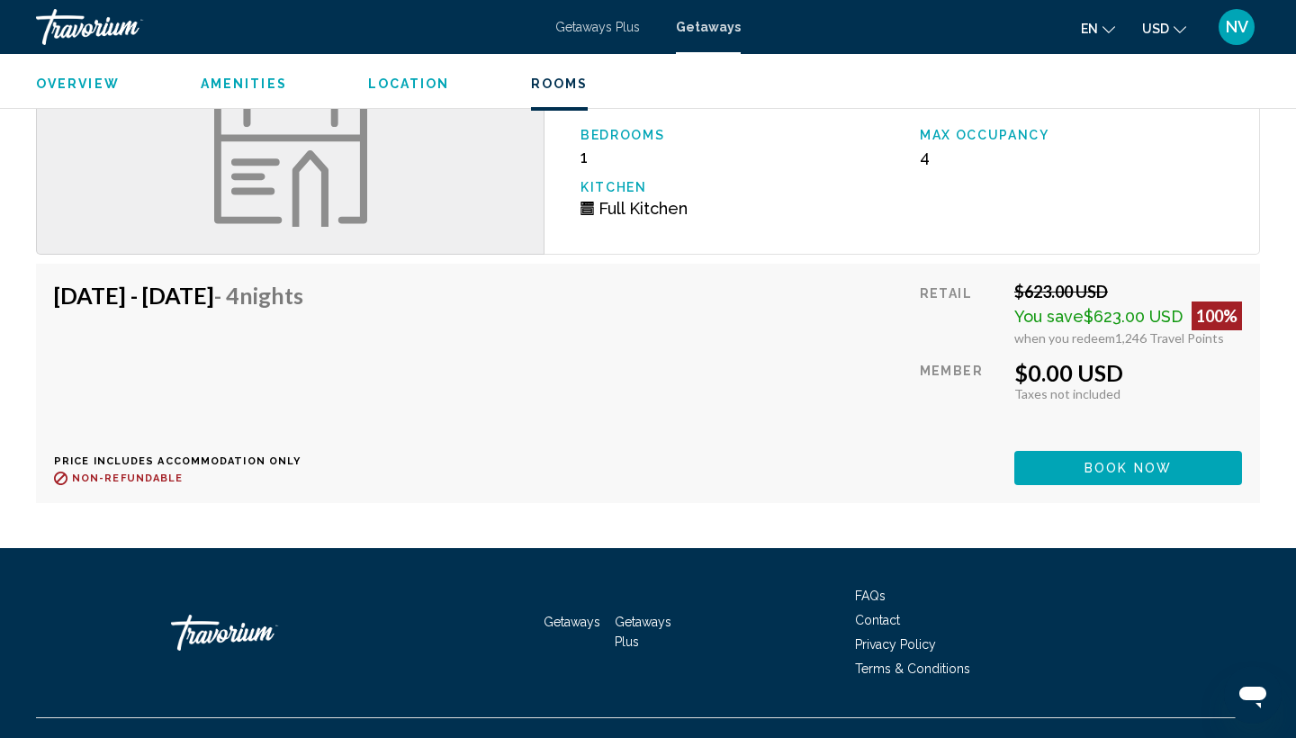
scroll to position [3189, 0]
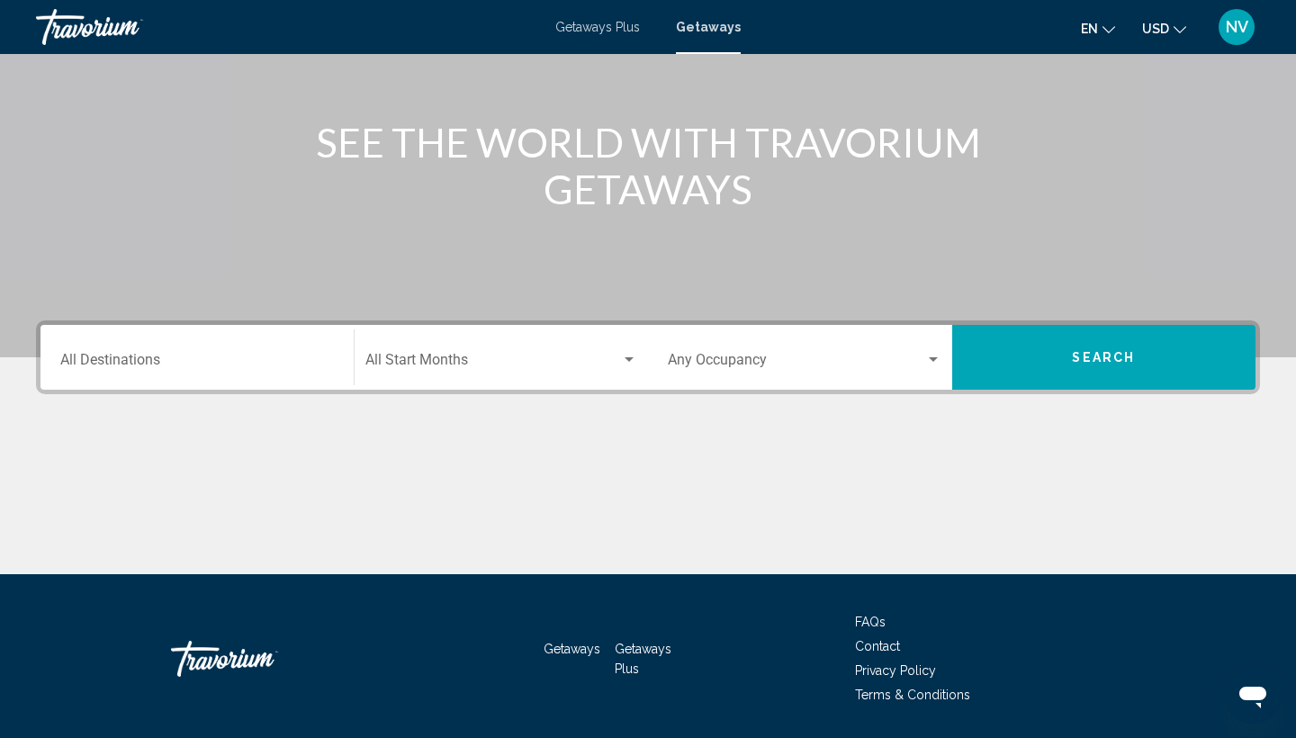
scroll to position [194, 0]
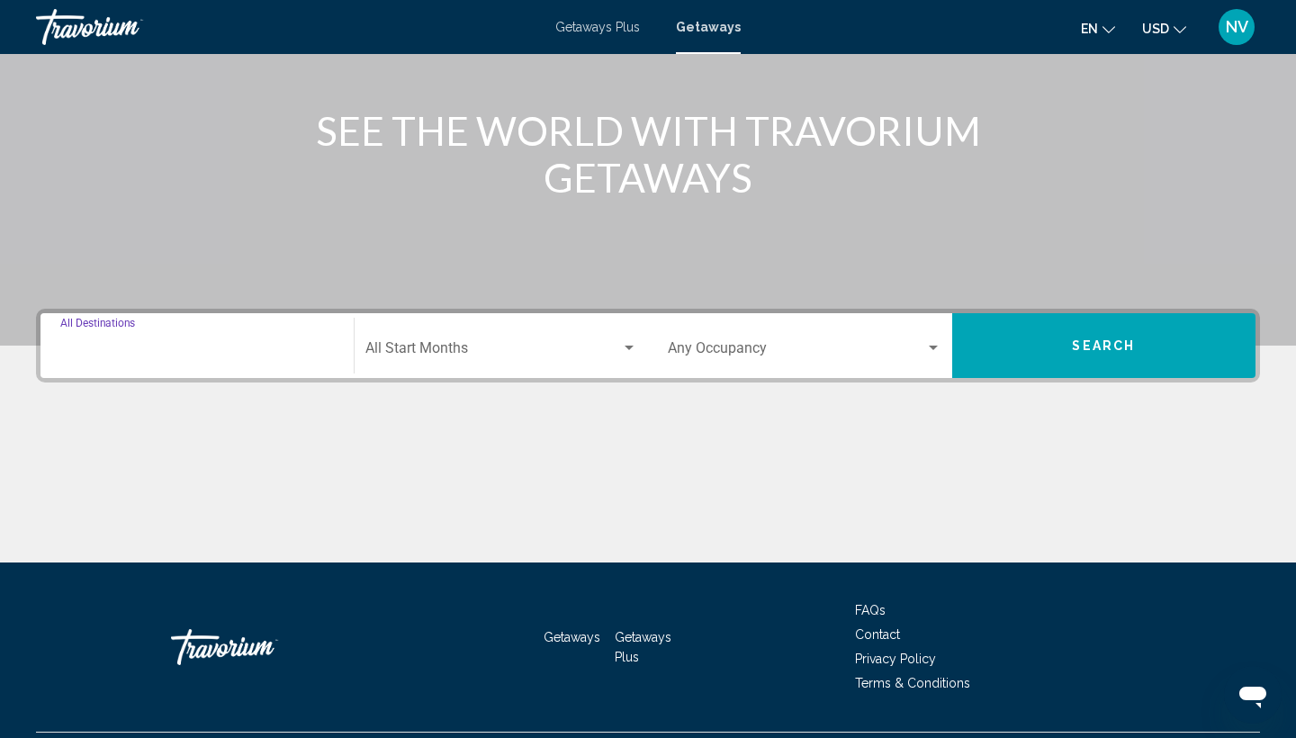
click at [100, 349] on input "Destination All Destinations" at bounding box center [196, 352] width 273 height 16
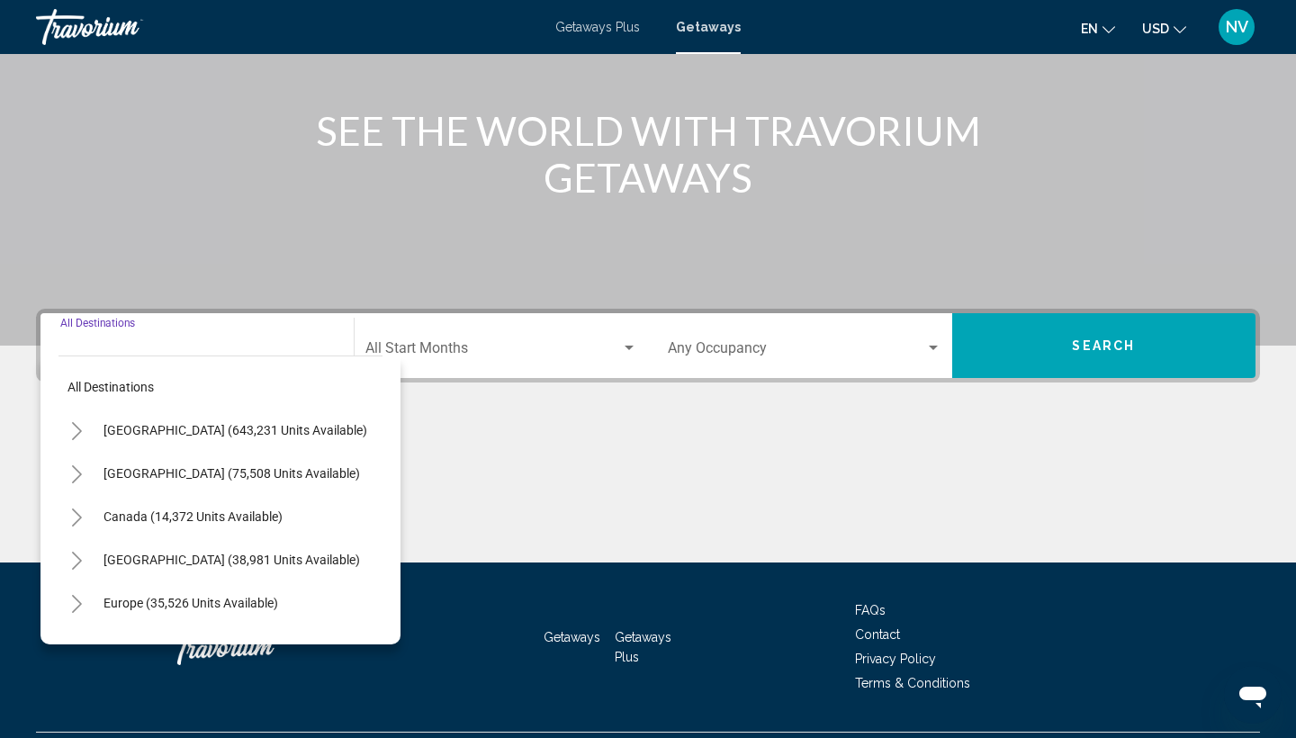
scroll to position [239, 0]
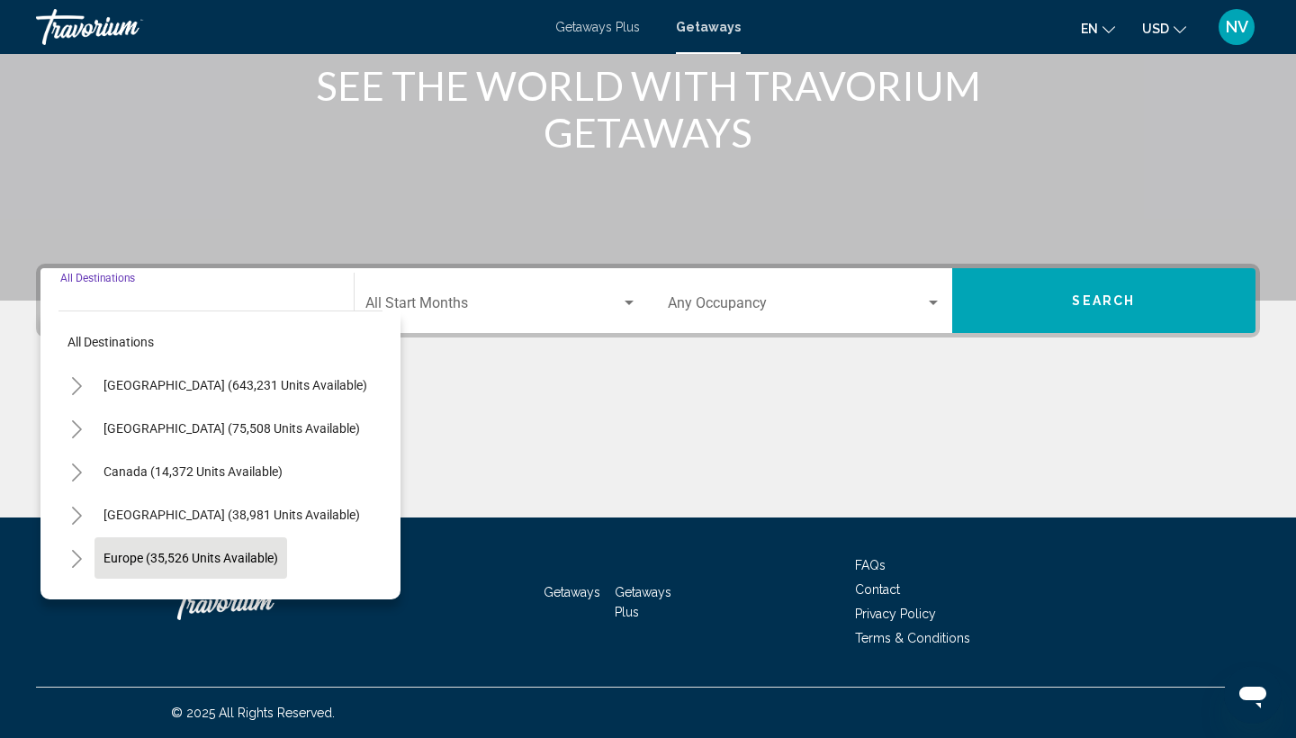
click at [116, 555] on span "Europe (35,526 units available)" at bounding box center [190, 558] width 175 height 14
type input "**********"
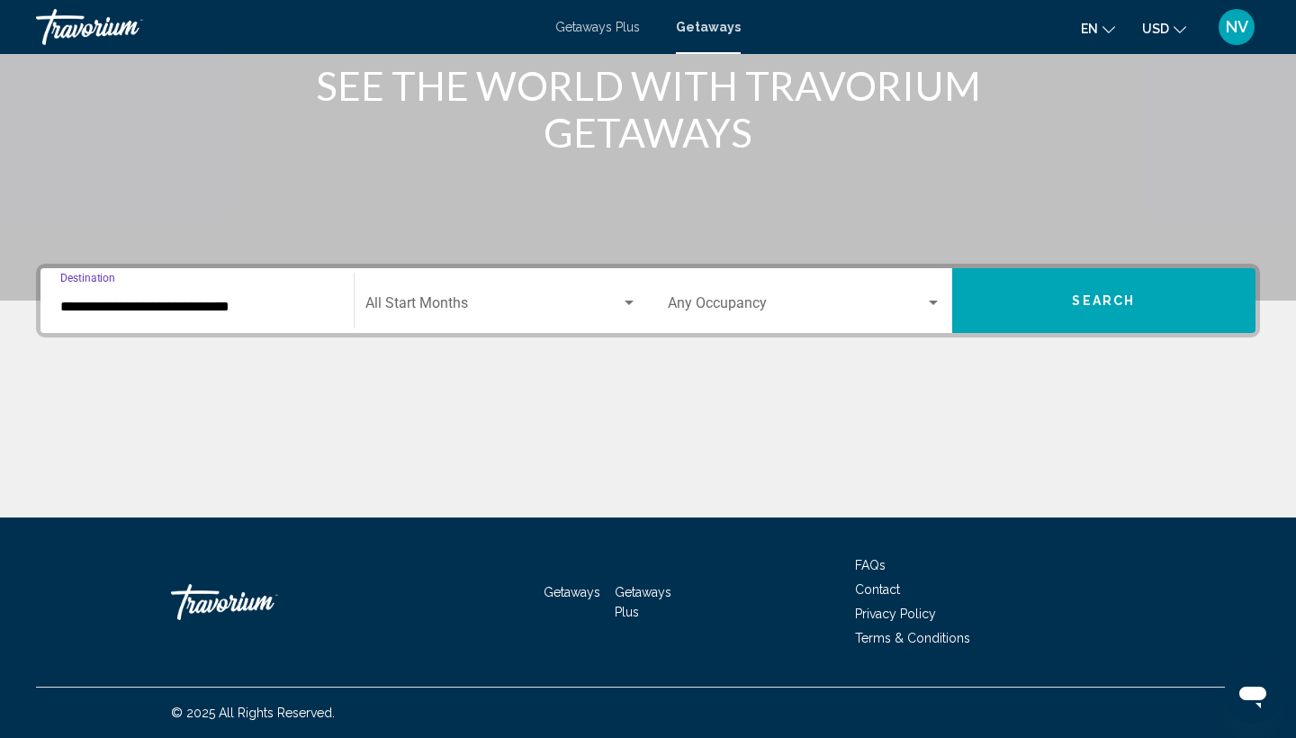
click at [632, 298] on div "Search widget" at bounding box center [629, 303] width 16 height 14
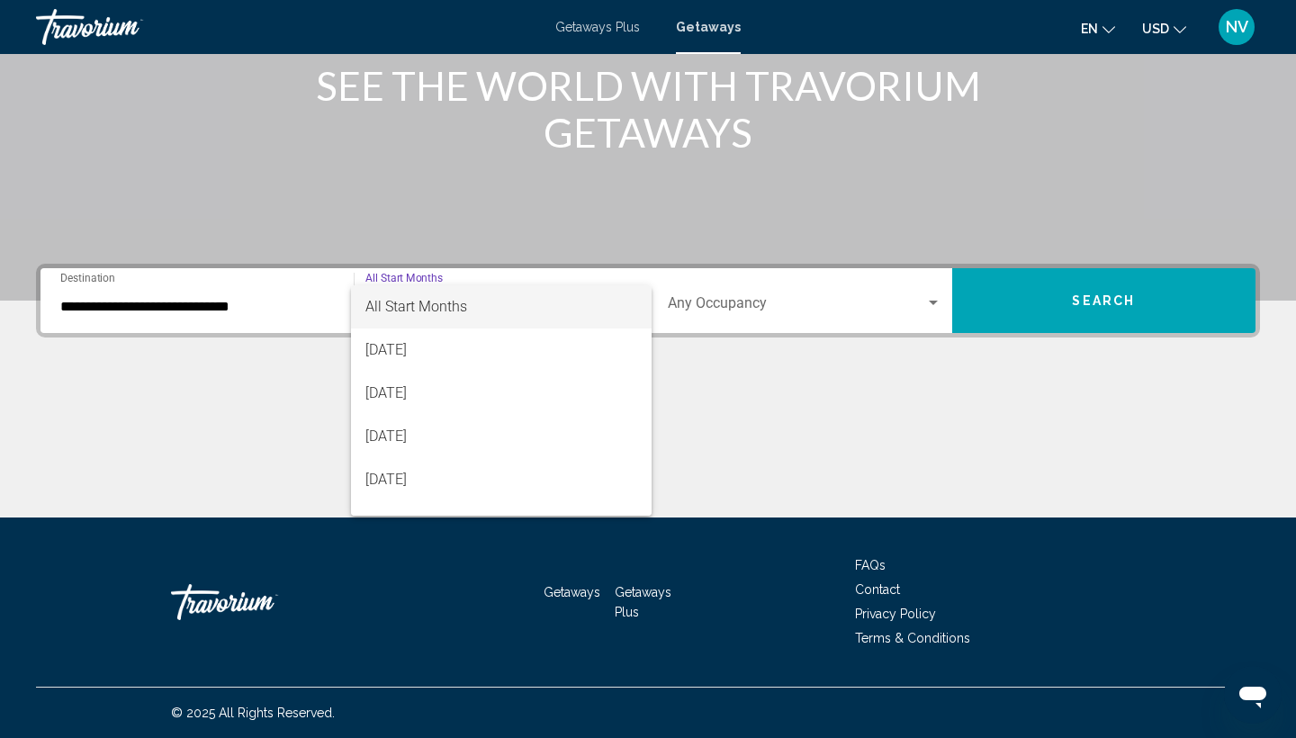
click at [928, 300] on div at bounding box center [648, 369] width 1296 height 738
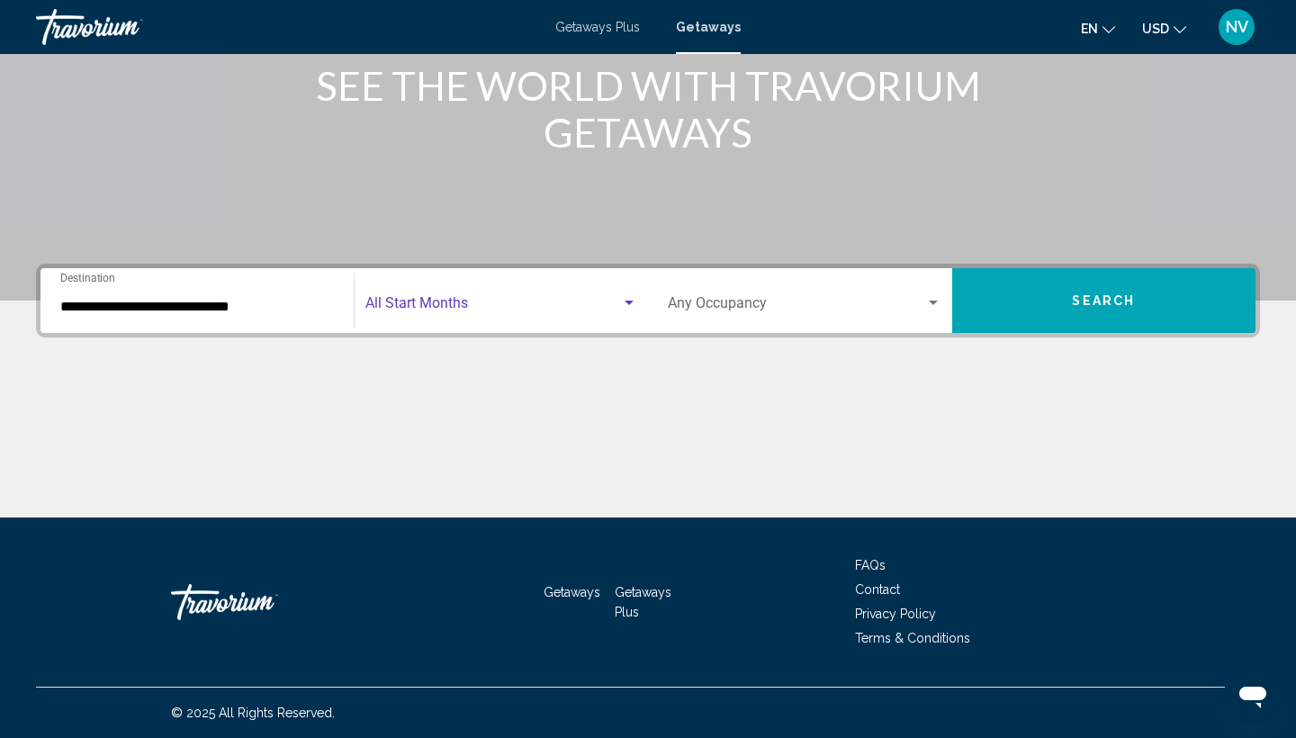
click at [628, 300] on div "Search widget" at bounding box center [629, 303] width 16 height 14
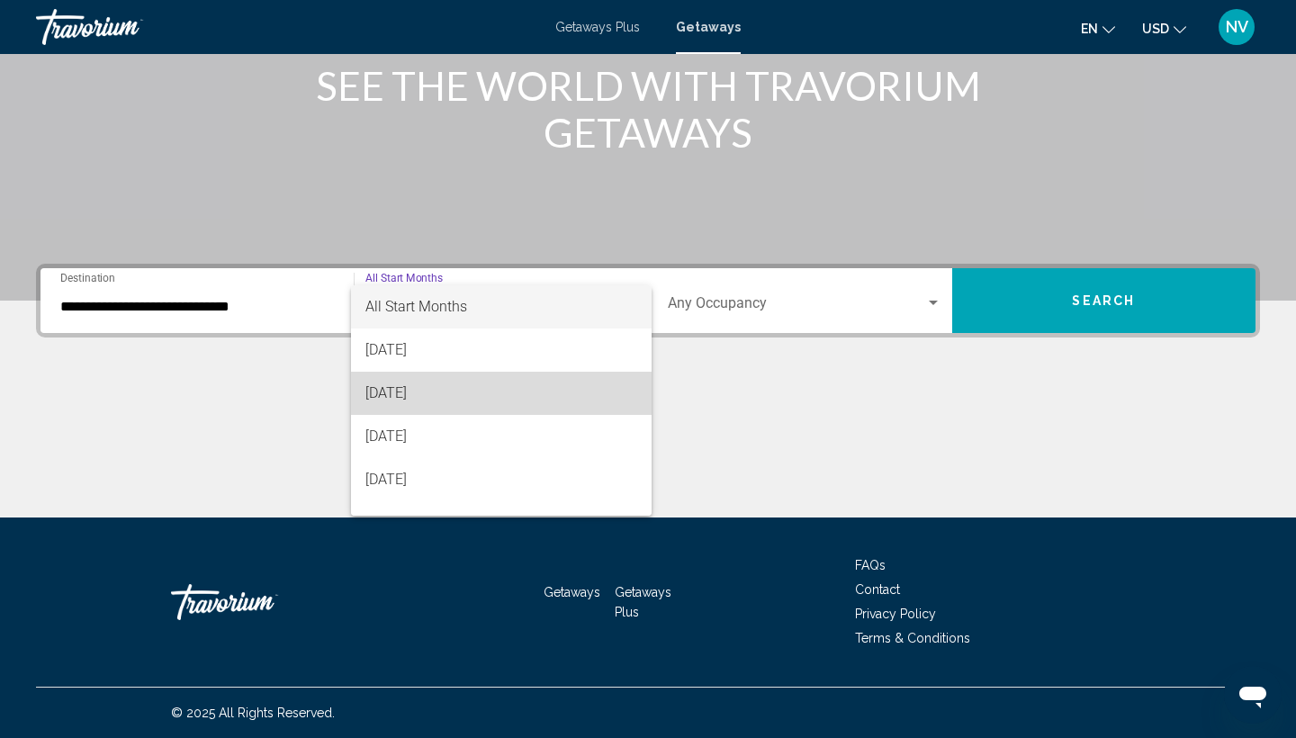
click at [545, 385] on span "[DATE]" at bounding box center [501, 393] width 273 height 43
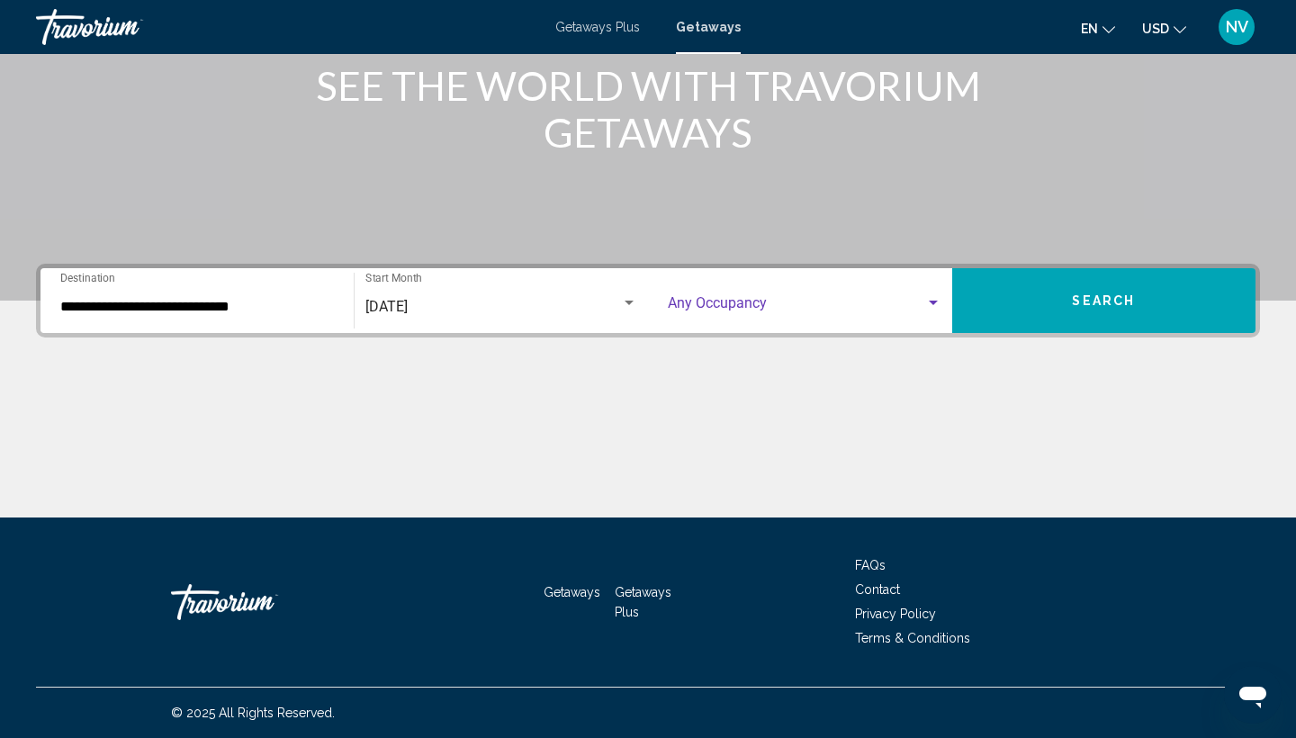
click at [934, 301] on div "Search widget" at bounding box center [932, 302] width 9 height 4
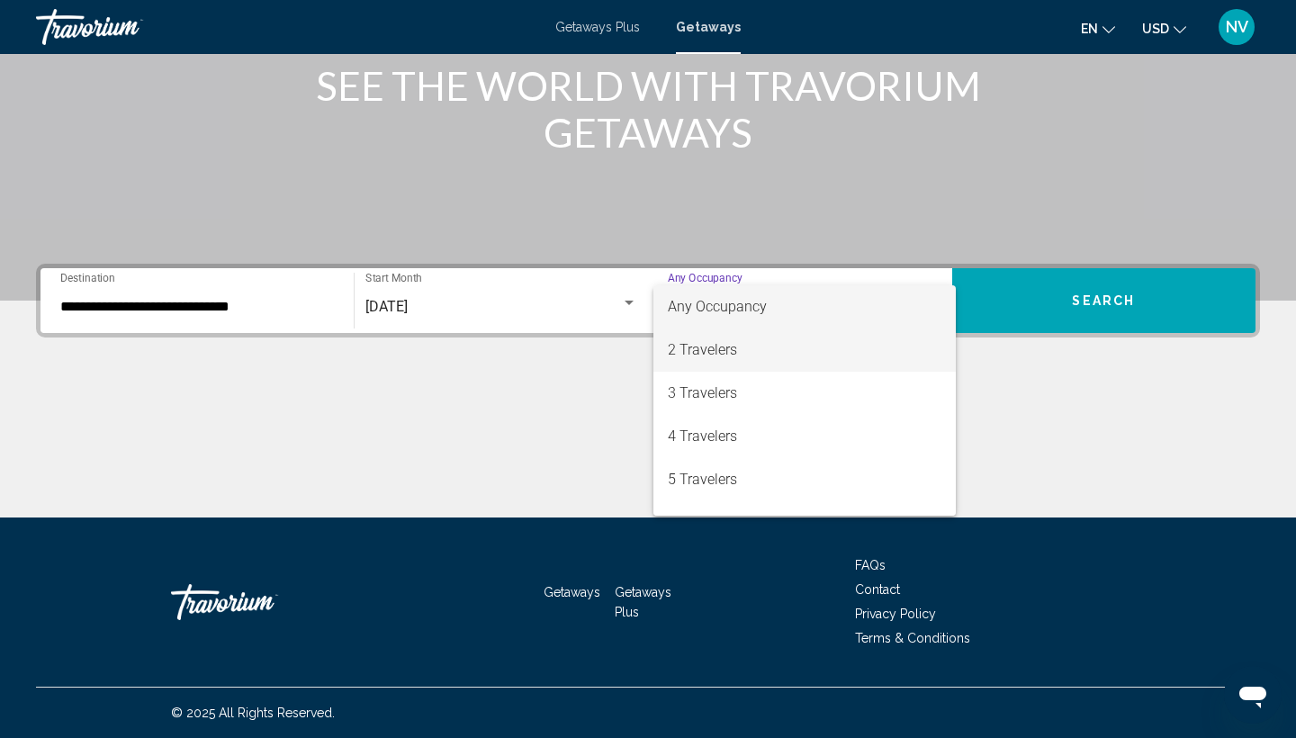
click at [891, 350] on span "2 Travelers" at bounding box center [804, 349] width 273 height 43
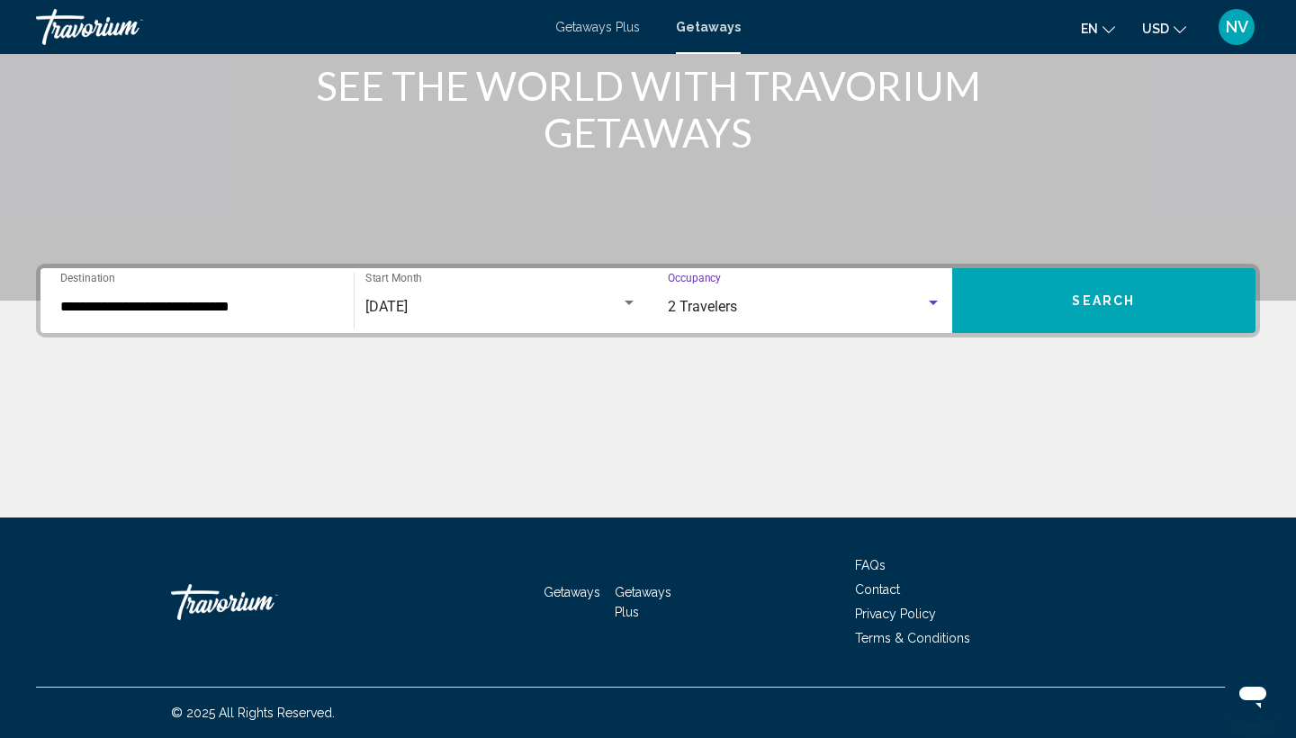
click at [993, 294] on button "Search" at bounding box center [1104, 300] width 304 height 65
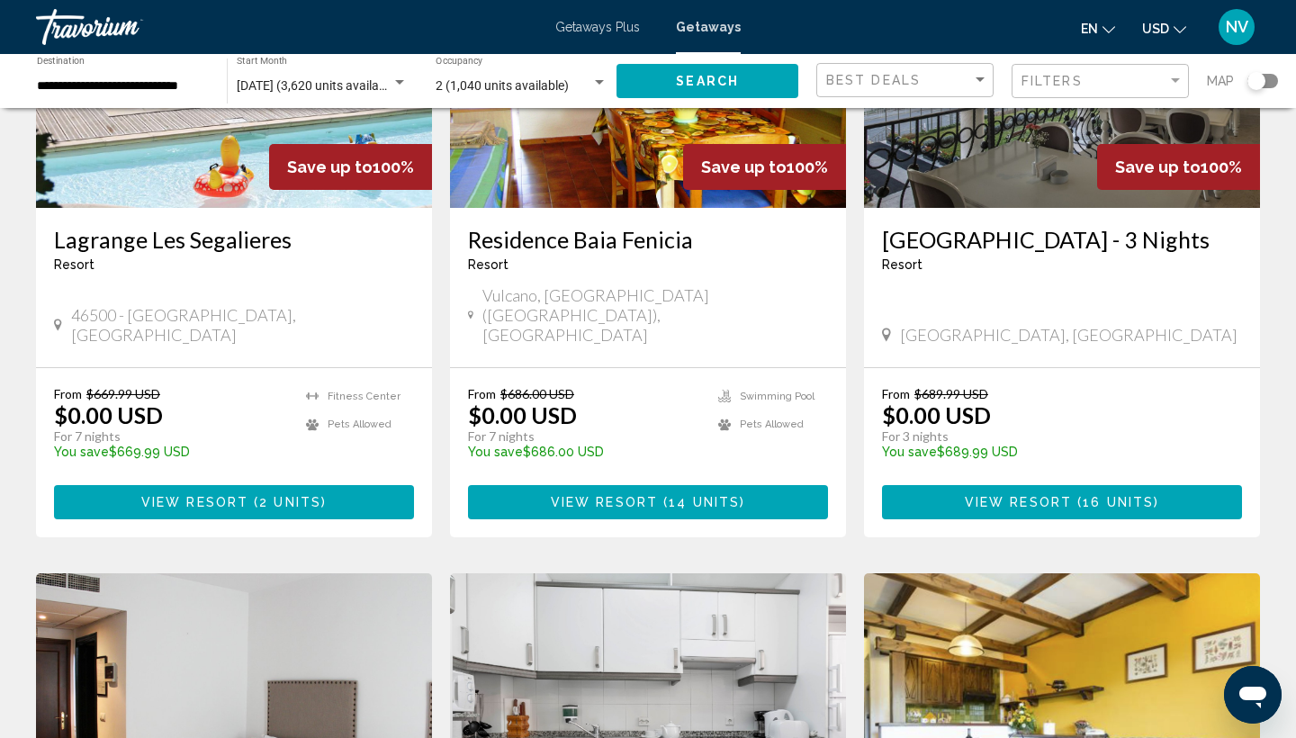
scroll to position [905, 0]
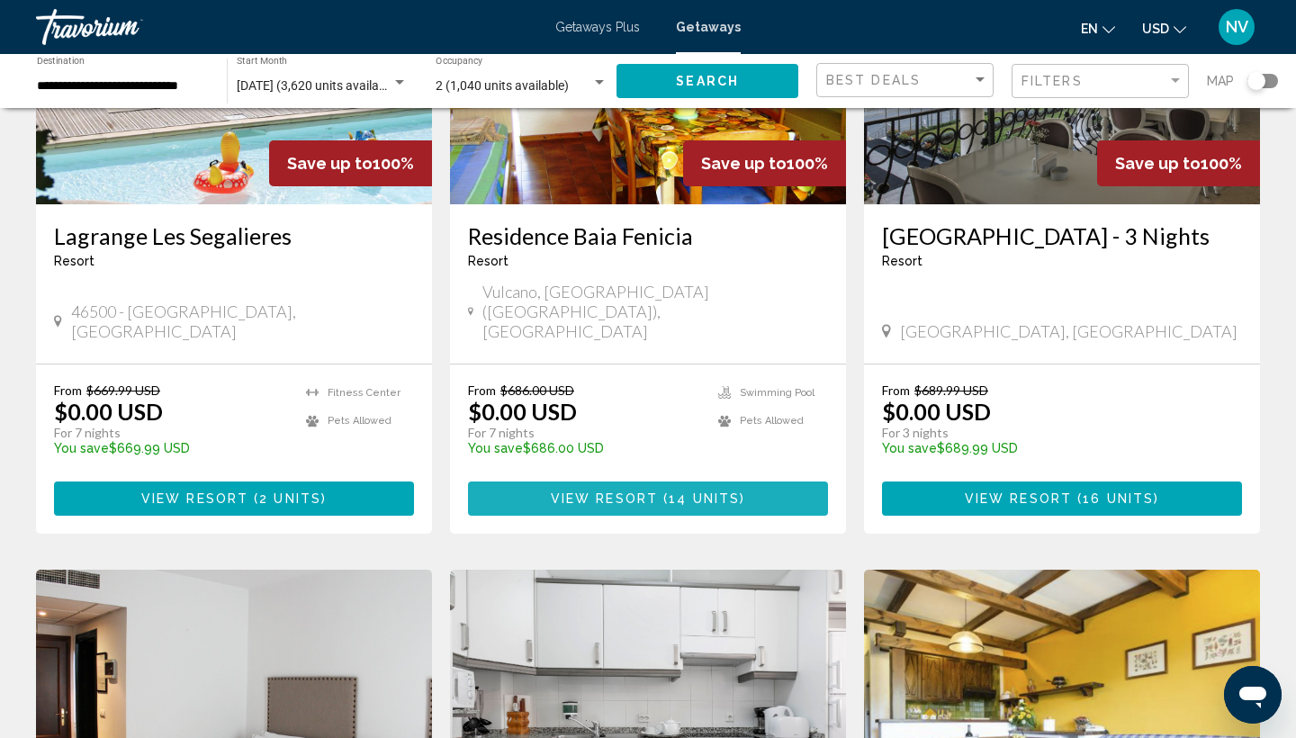
click at [685, 492] on span "14 units" at bounding box center [703, 499] width 71 height 14
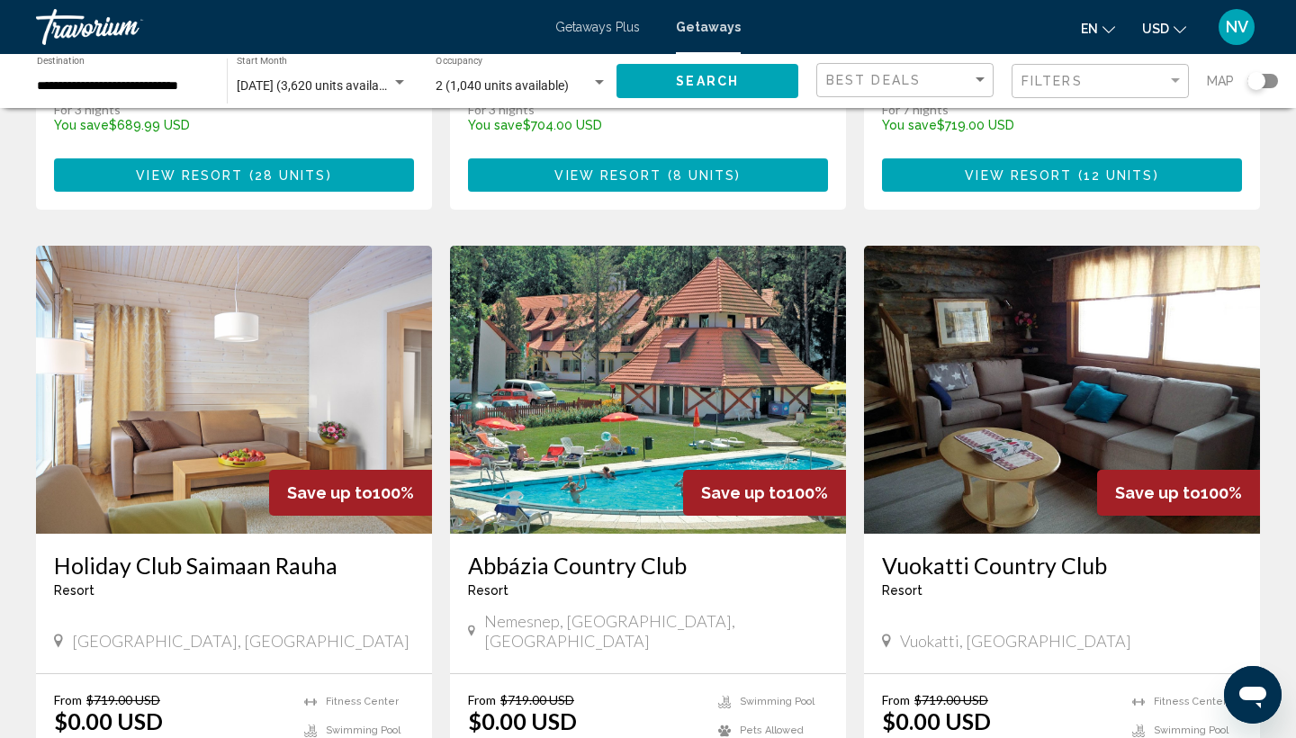
scroll to position [1901, 0]
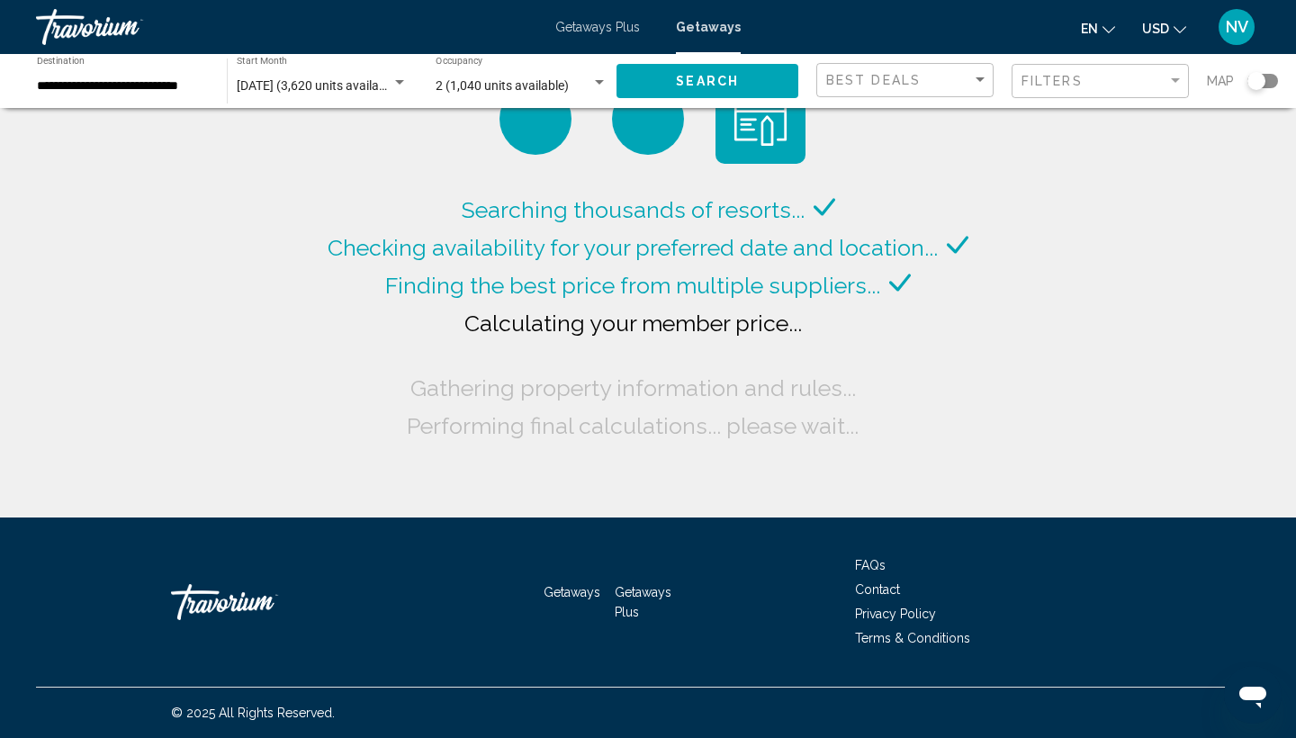
click at [405, 82] on div "Search widget" at bounding box center [399, 83] width 16 height 14
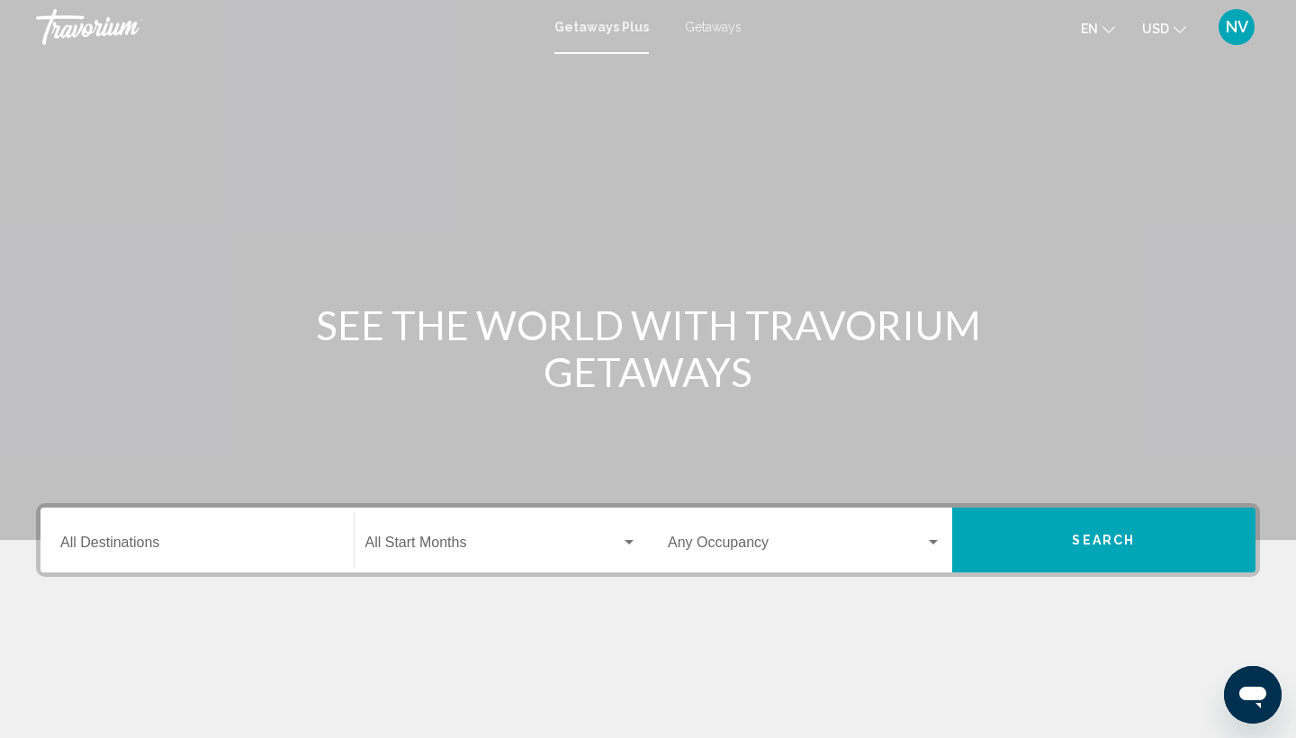
click at [711, 28] on span "Getaways" at bounding box center [713, 27] width 57 height 14
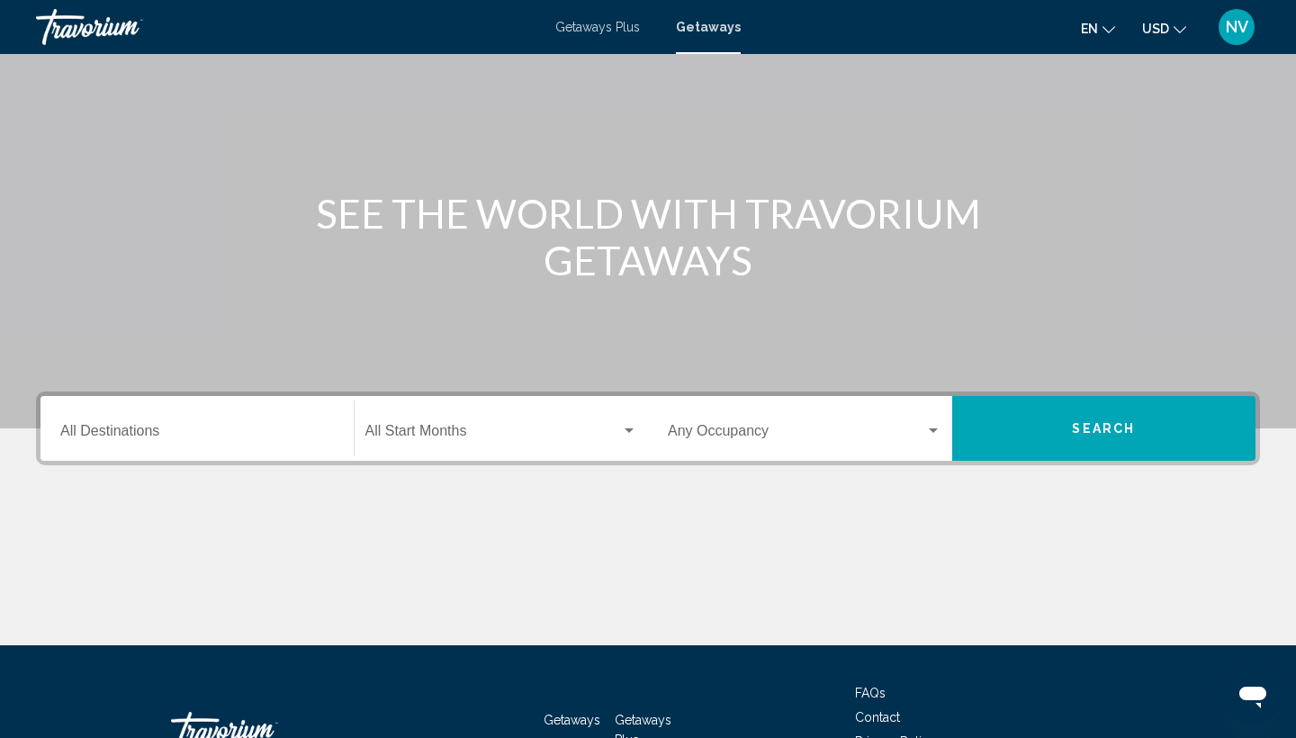
scroll to position [113, 0]
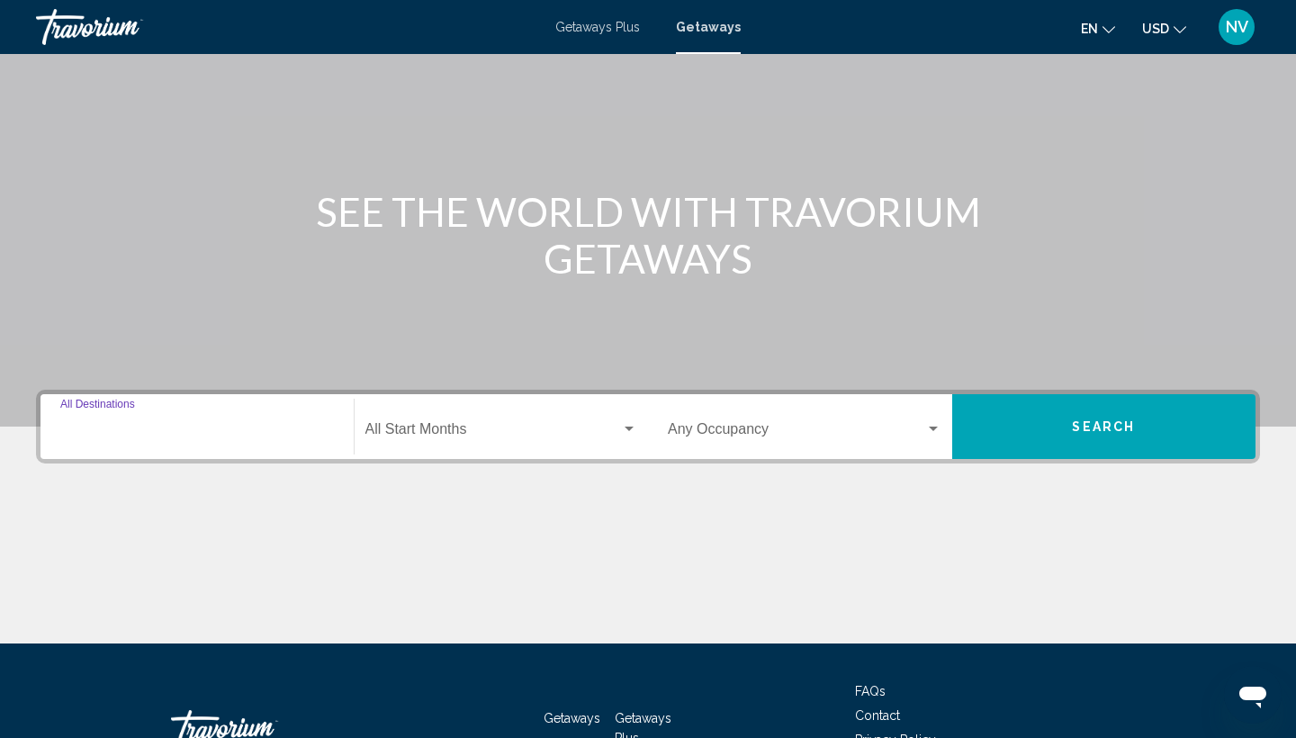
click at [112, 430] on input "Destination All Destinations" at bounding box center [196, 433] width 273 height 16
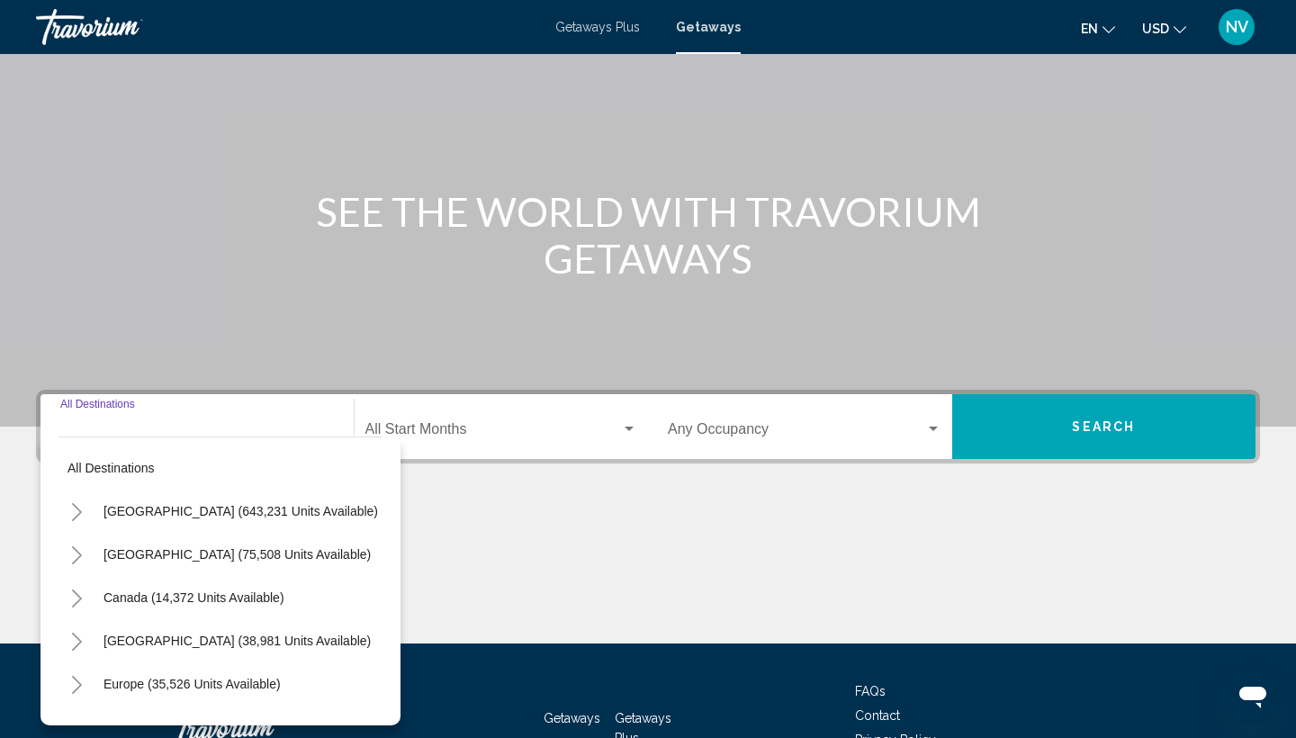
scroll to position [239, 0]
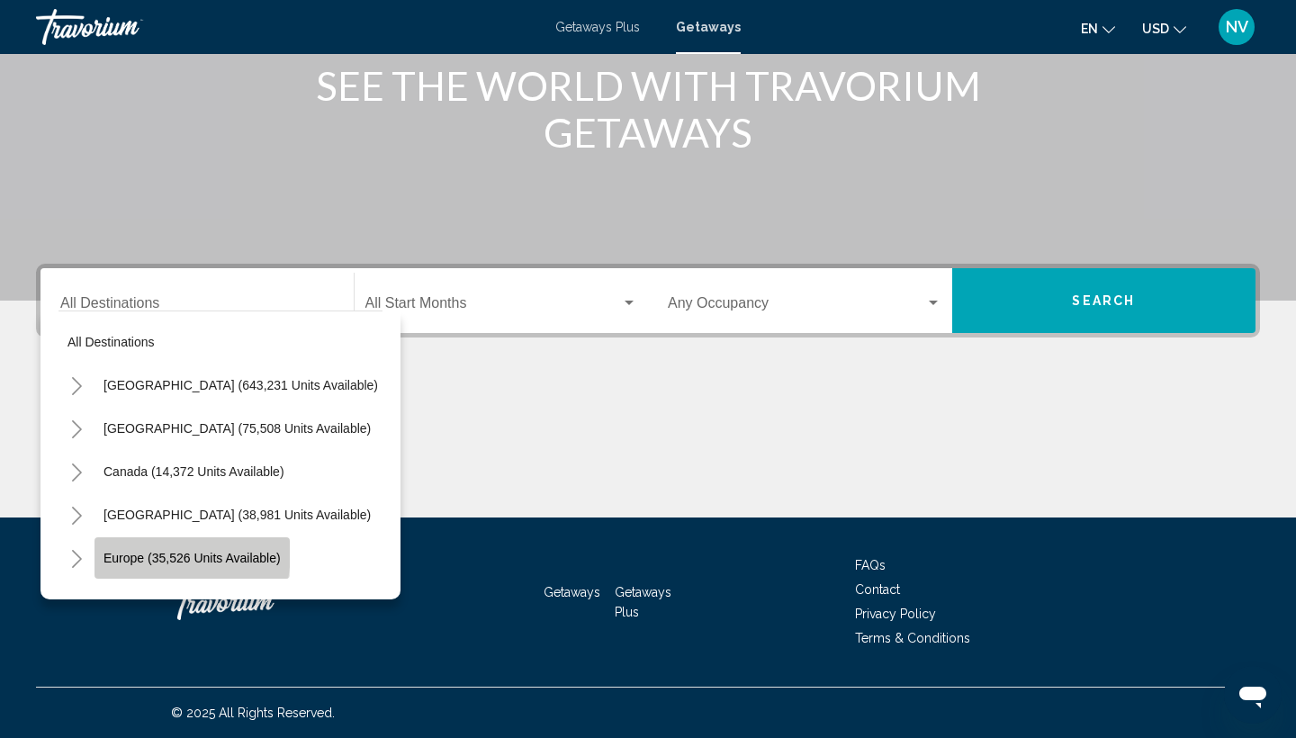
click at [116, 549] on button "Europe (35,526 units available)" at bounding box center [191, 557] width 195 height 41
type input "**********"
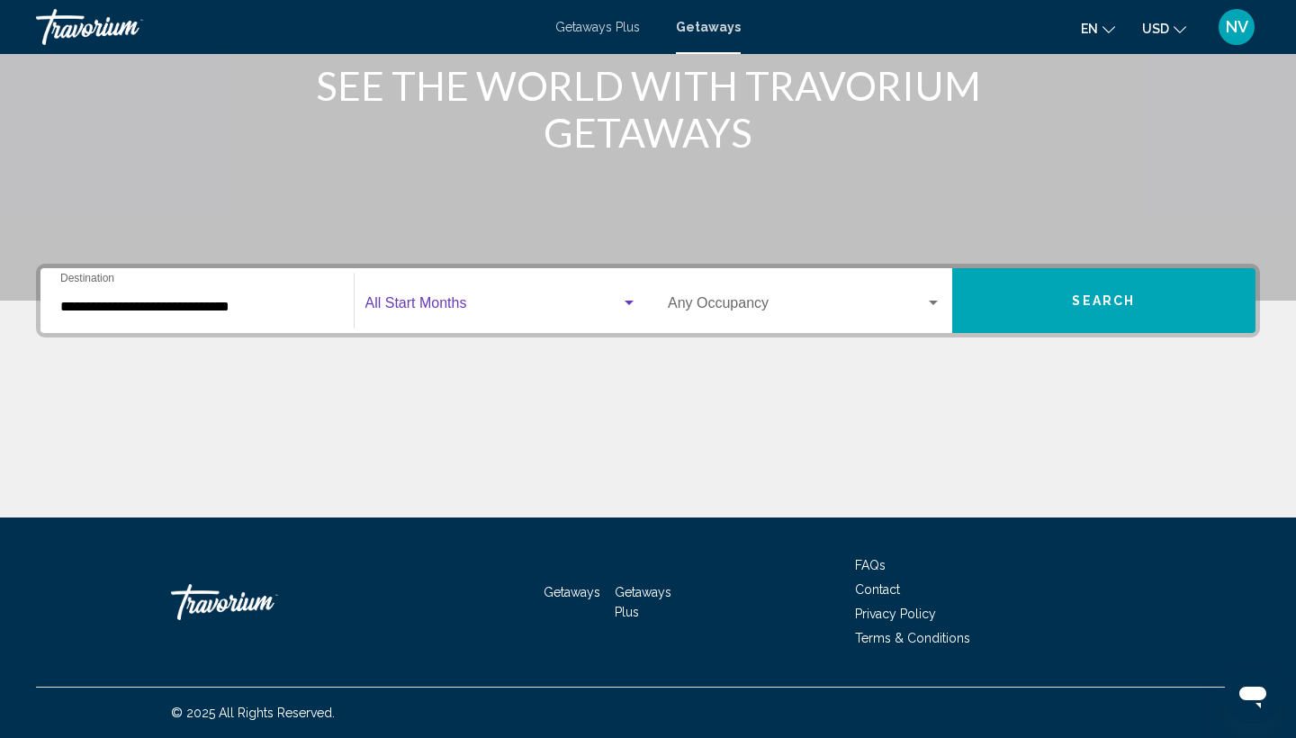
click at [629, 301] on div "Search widget" at bounding box center [628, 302] width 9 height 4
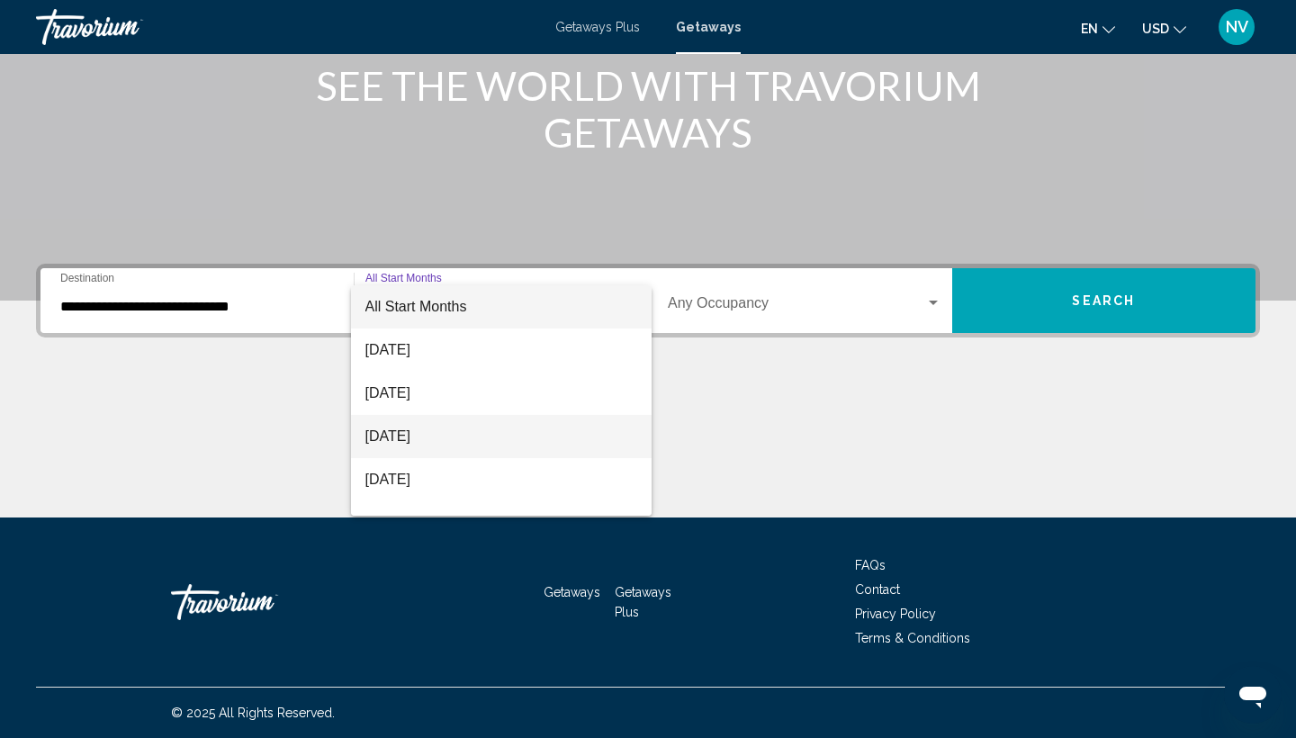
click at [461, 437] on span "[DATE]" at bounding box center [501, 436] width 273 height 43
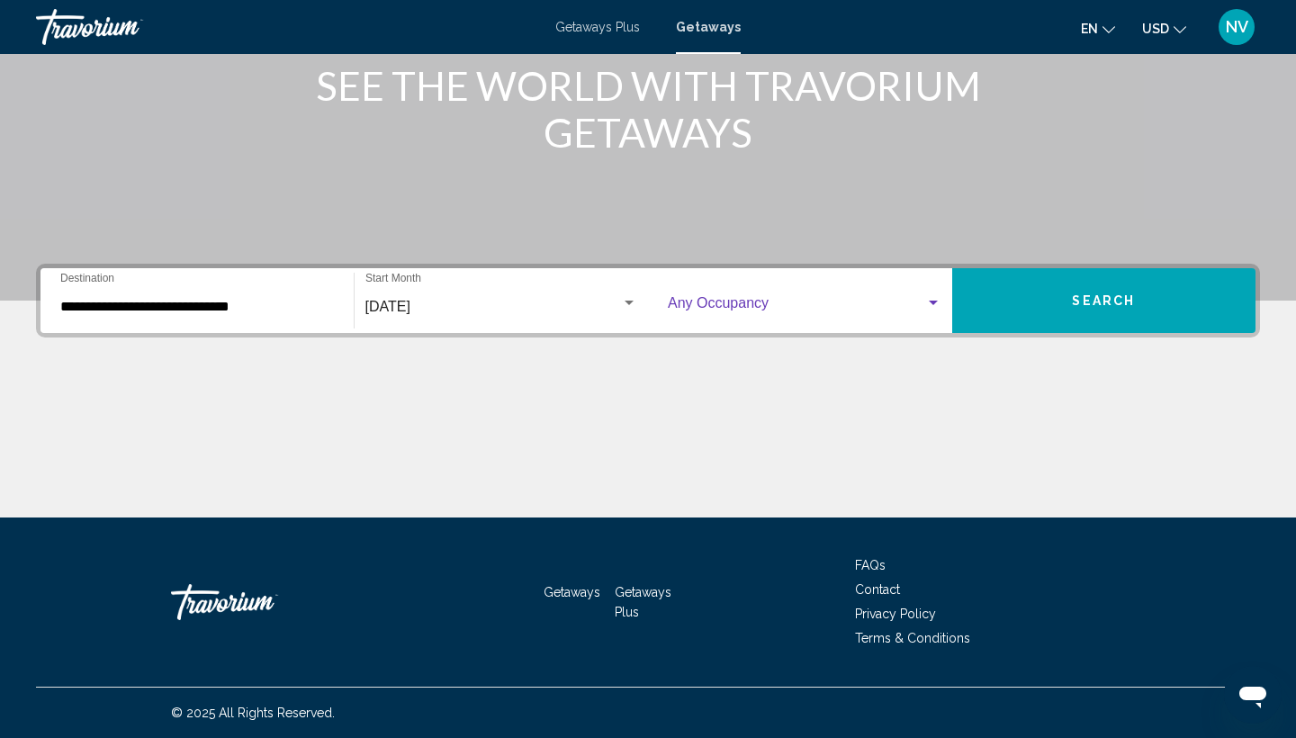
click at [933, 300] on div "Search widget" at bounding box center [933, 303] width 16 height 14
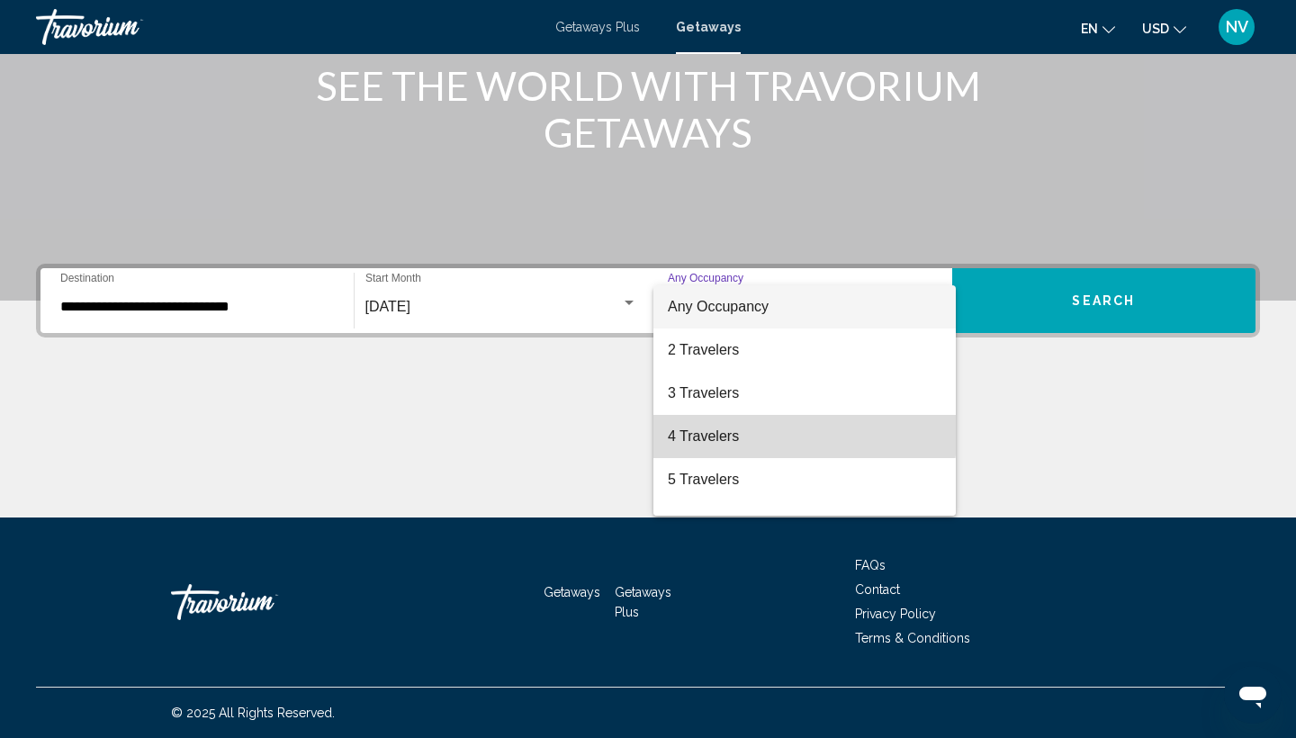
click at [764, 428] on span "4 Travelers" at bounding box center [804, 436] width 273 height 43
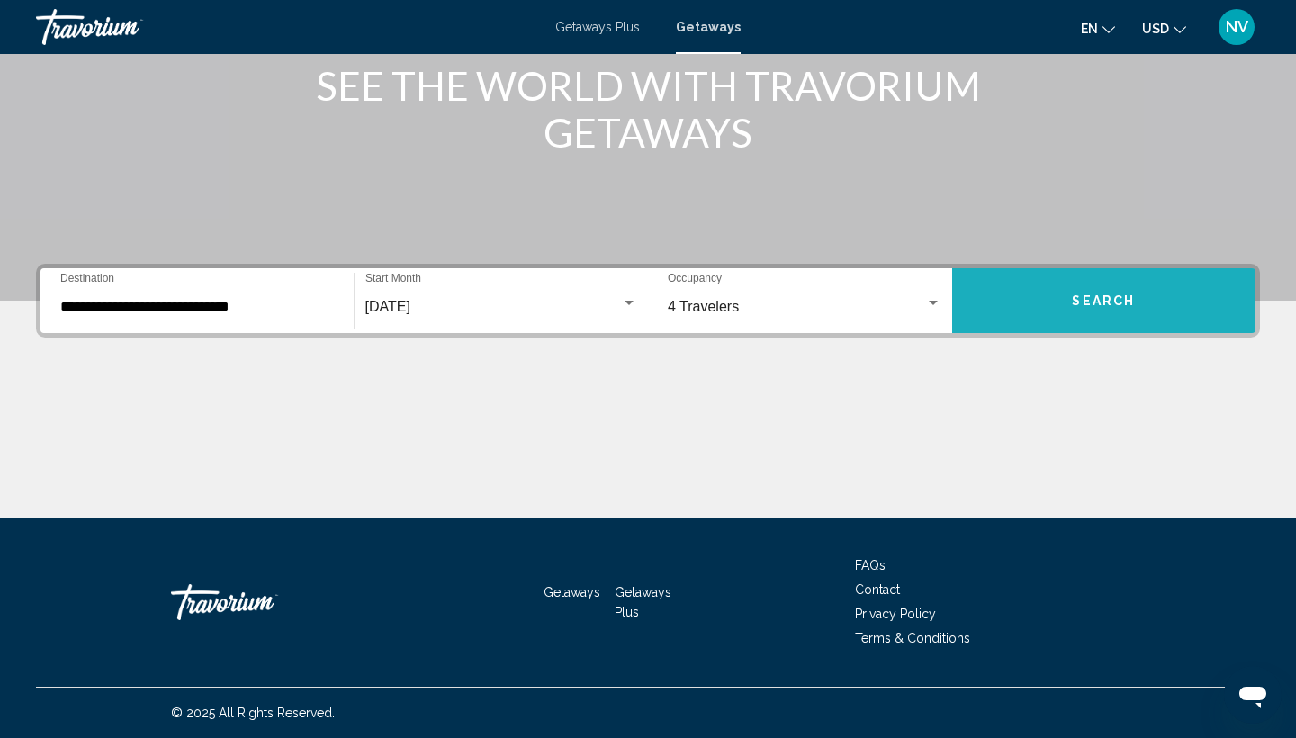
click at [1027, 311] on button "Search" at bounding box center [1104, 300] width 304 height 65
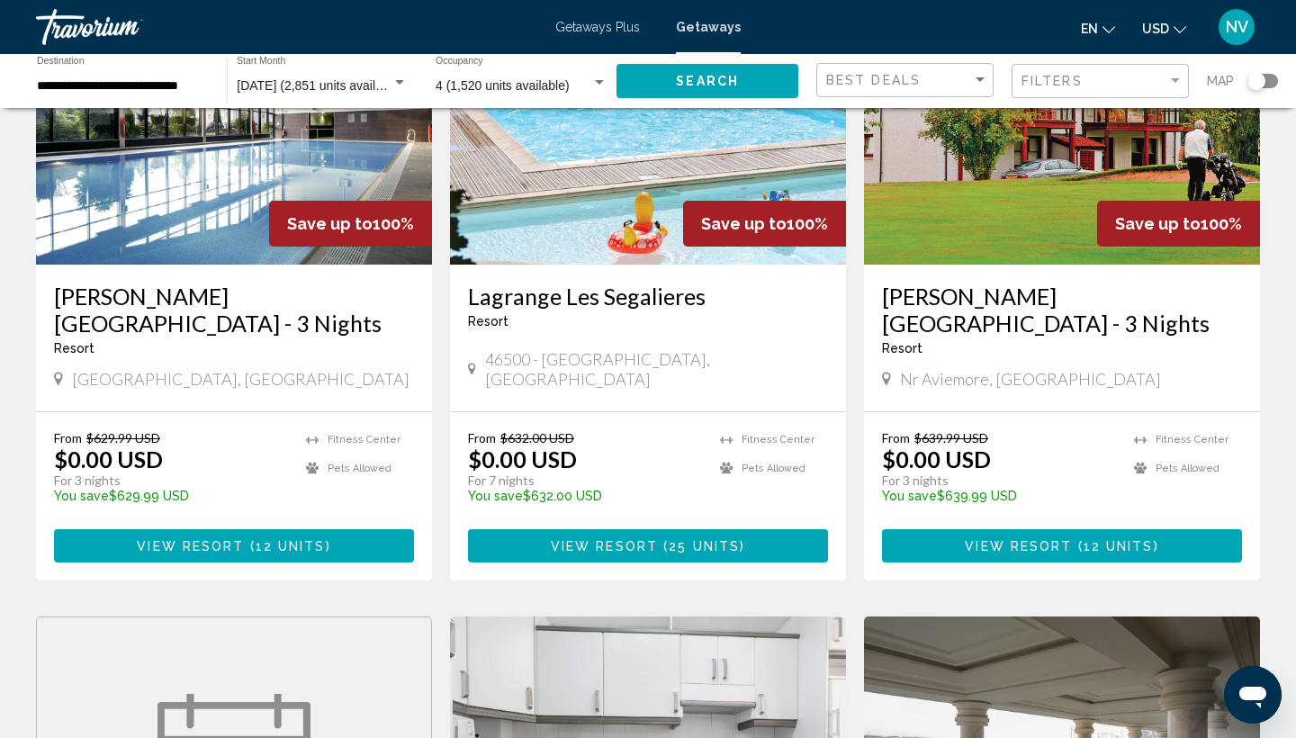
scroll to position [213, 0]
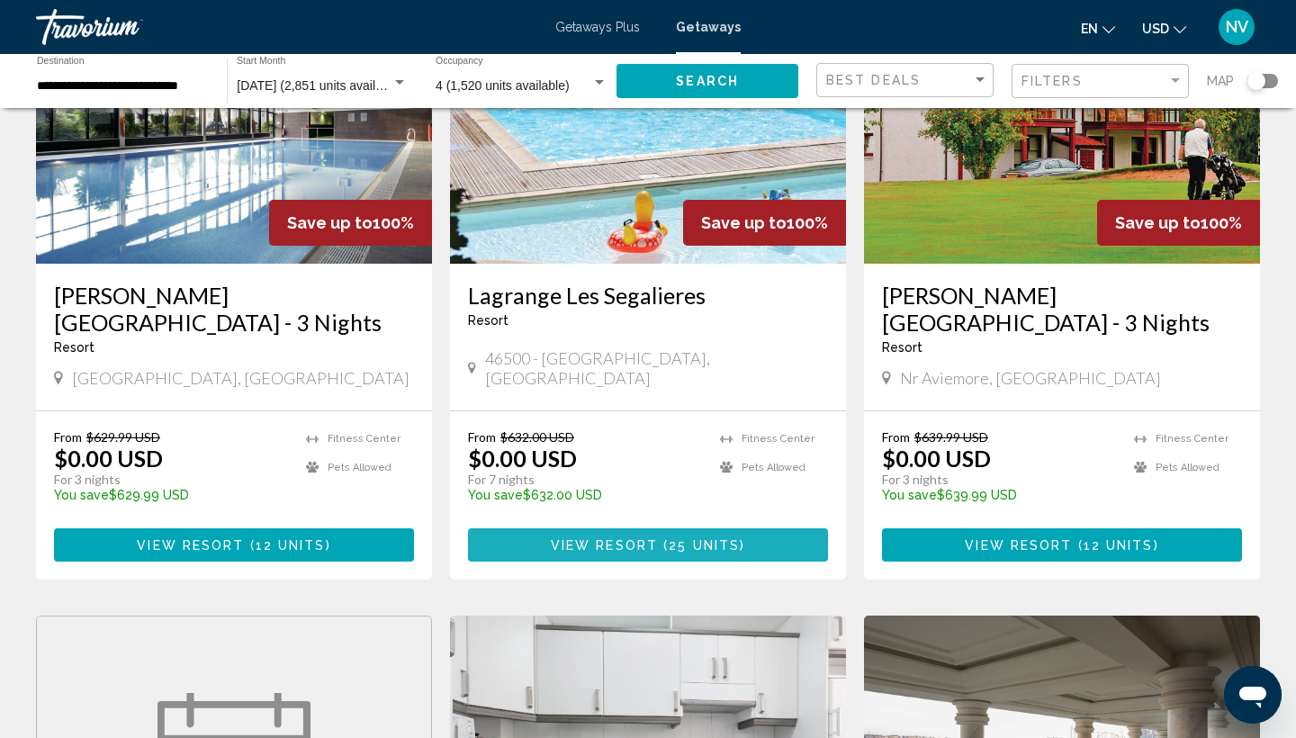
click at [661, 538] on span "Main content" at bounding box center [660, 545] width 5 height 14
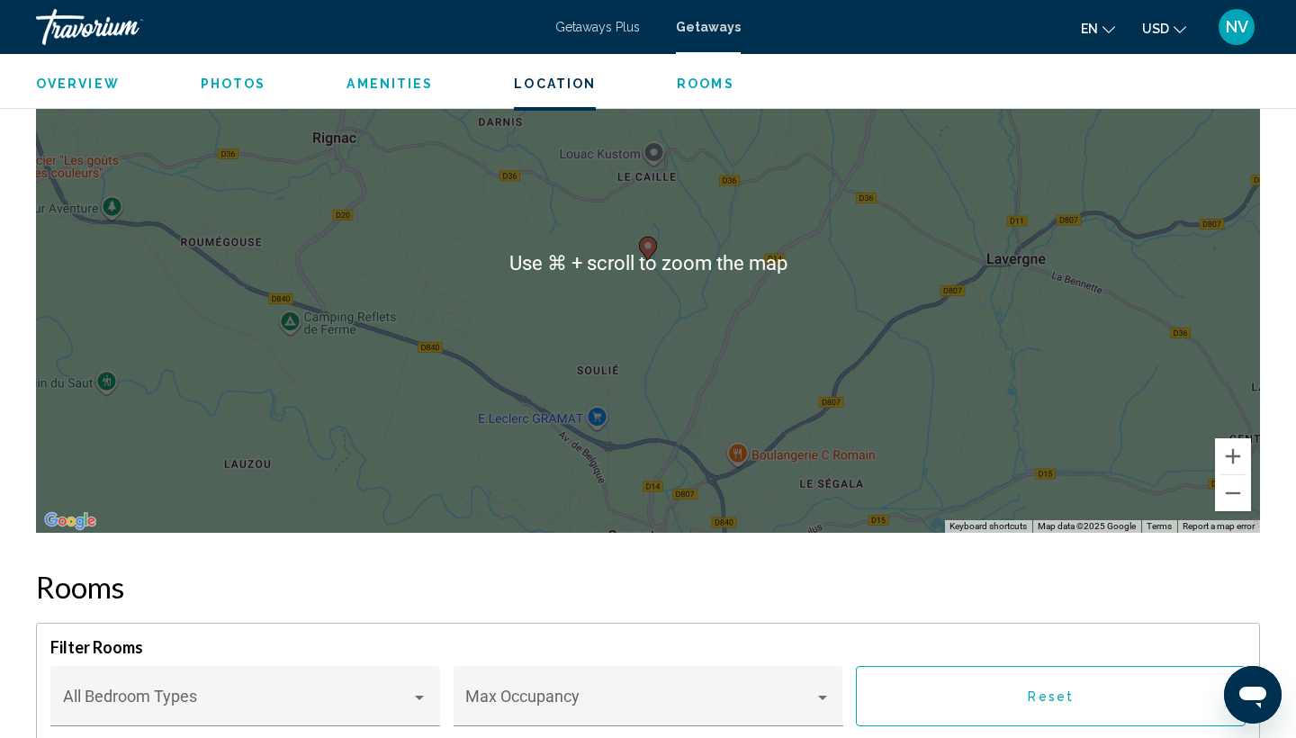
scroll to position [2496, 0]
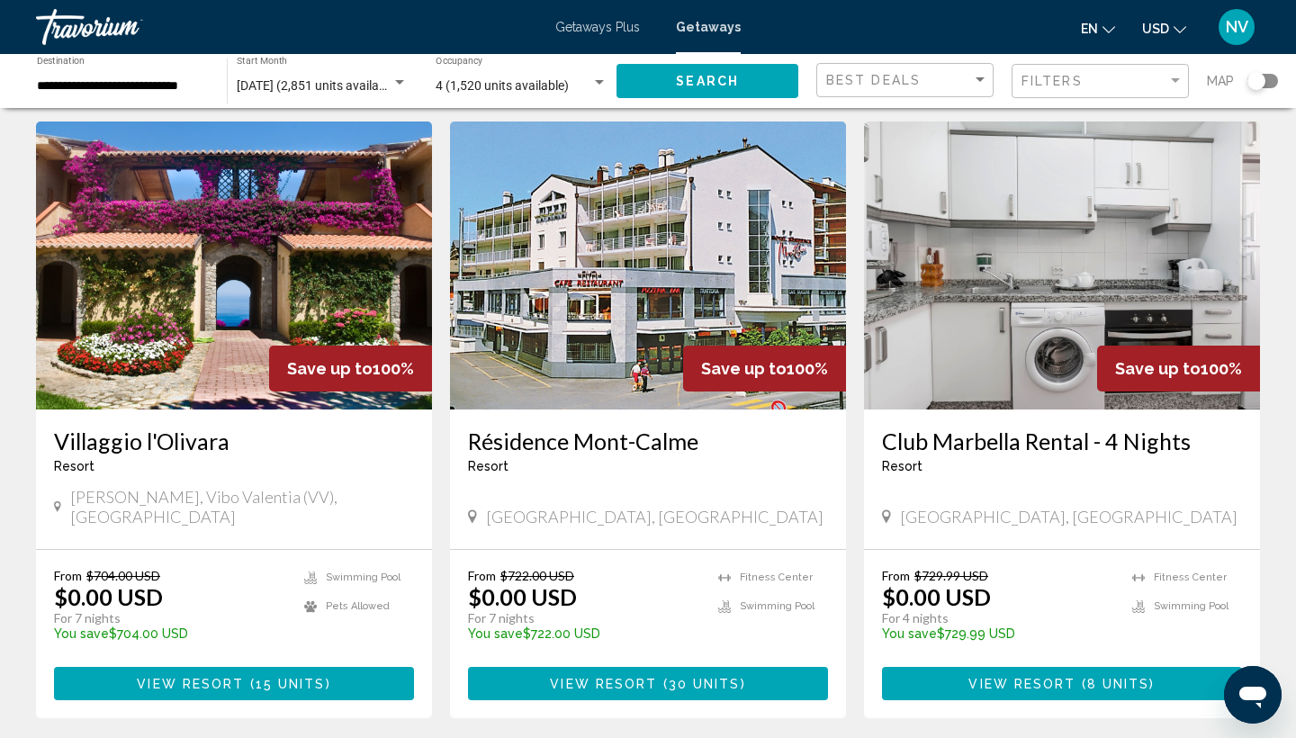
scroll to position [1963, 0]
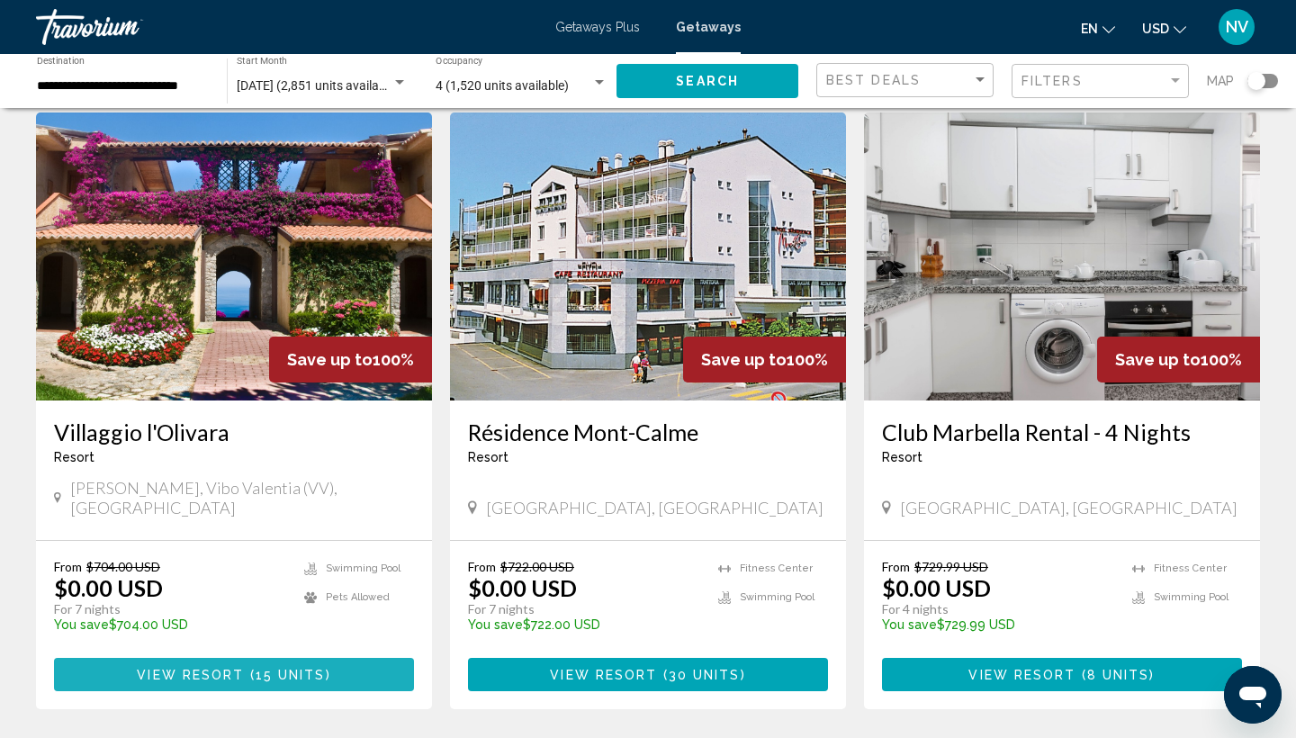
click at [268, 668] on span "15 units" at bounding box center [291, 675] width 70 height 14
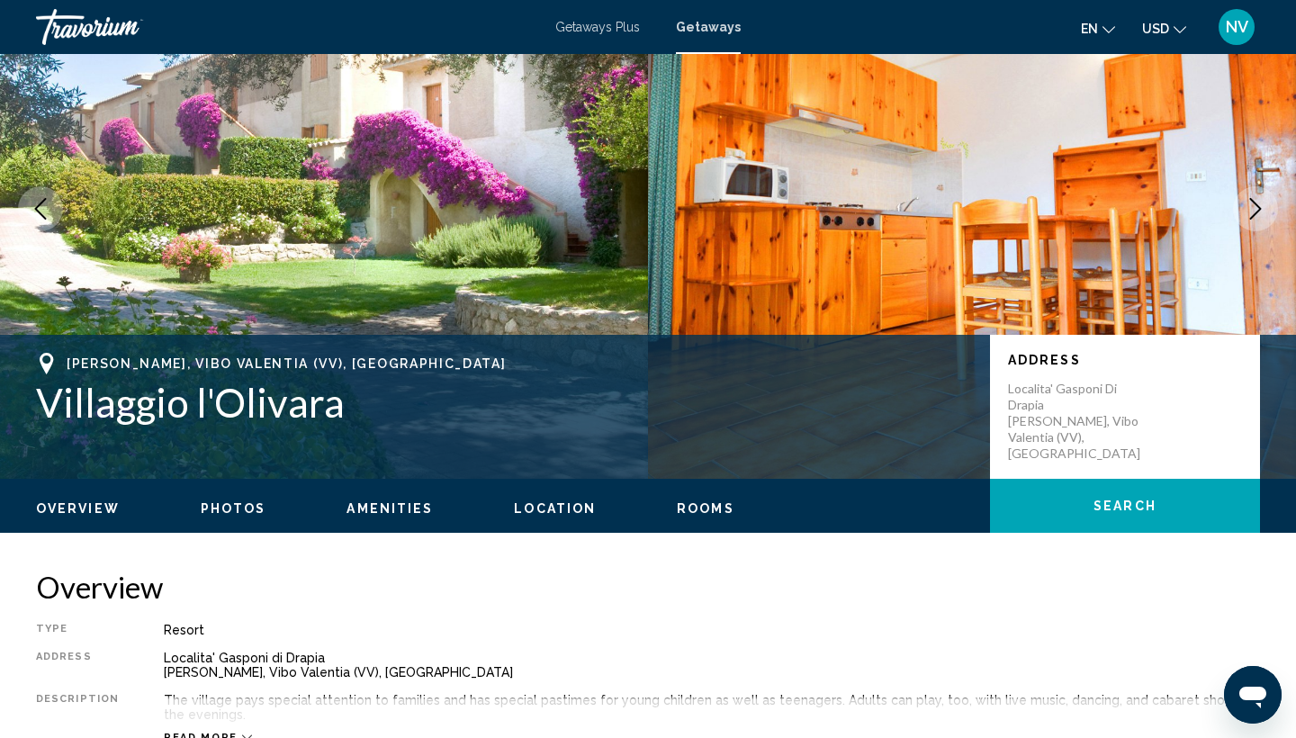
scroll to position [117, 0]
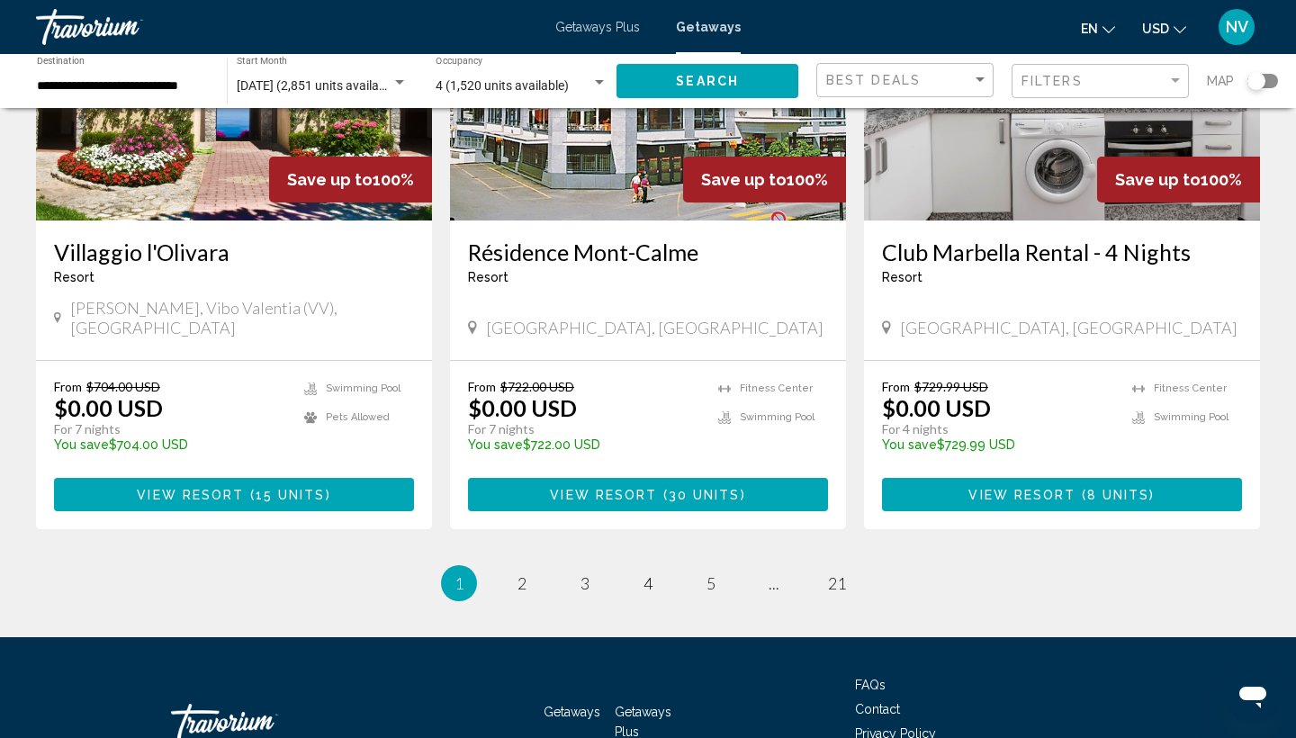
scroll to position [2149, 0]
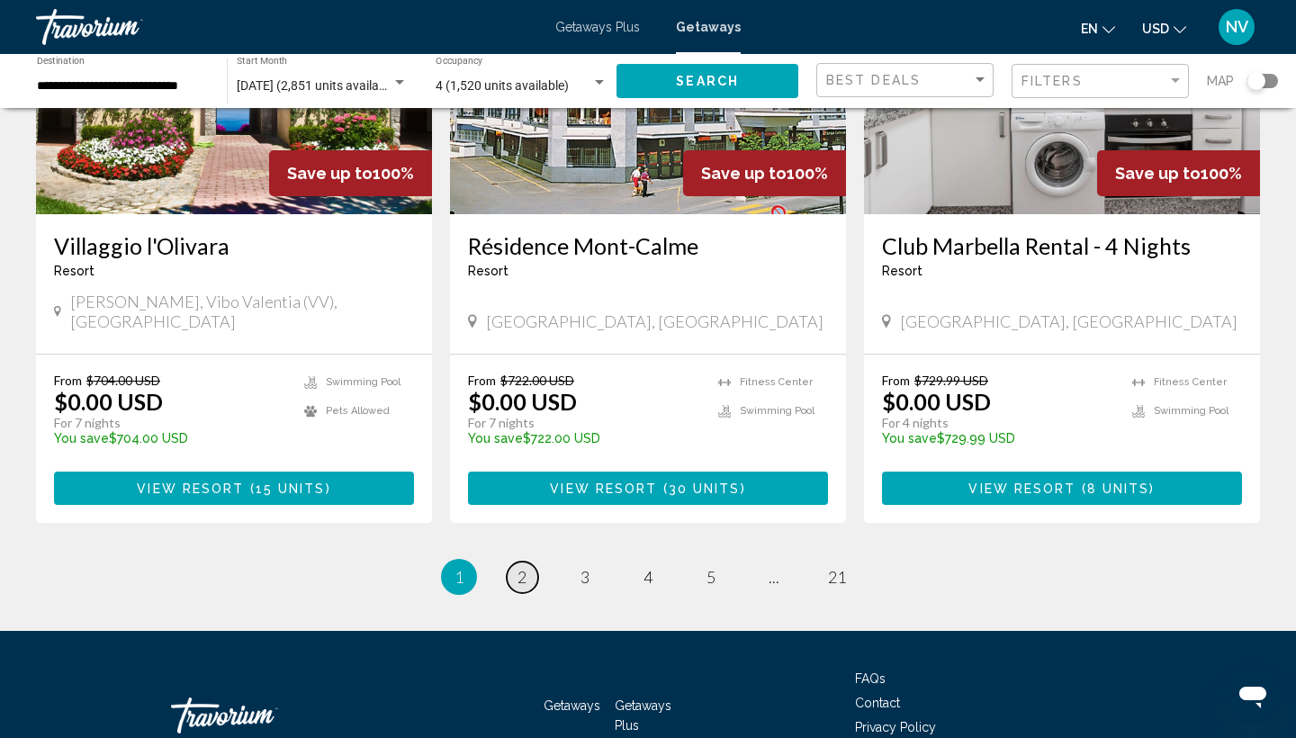
click at [516, 561] on link "page 2" at bounding box center [522, 576] width 31 height 31
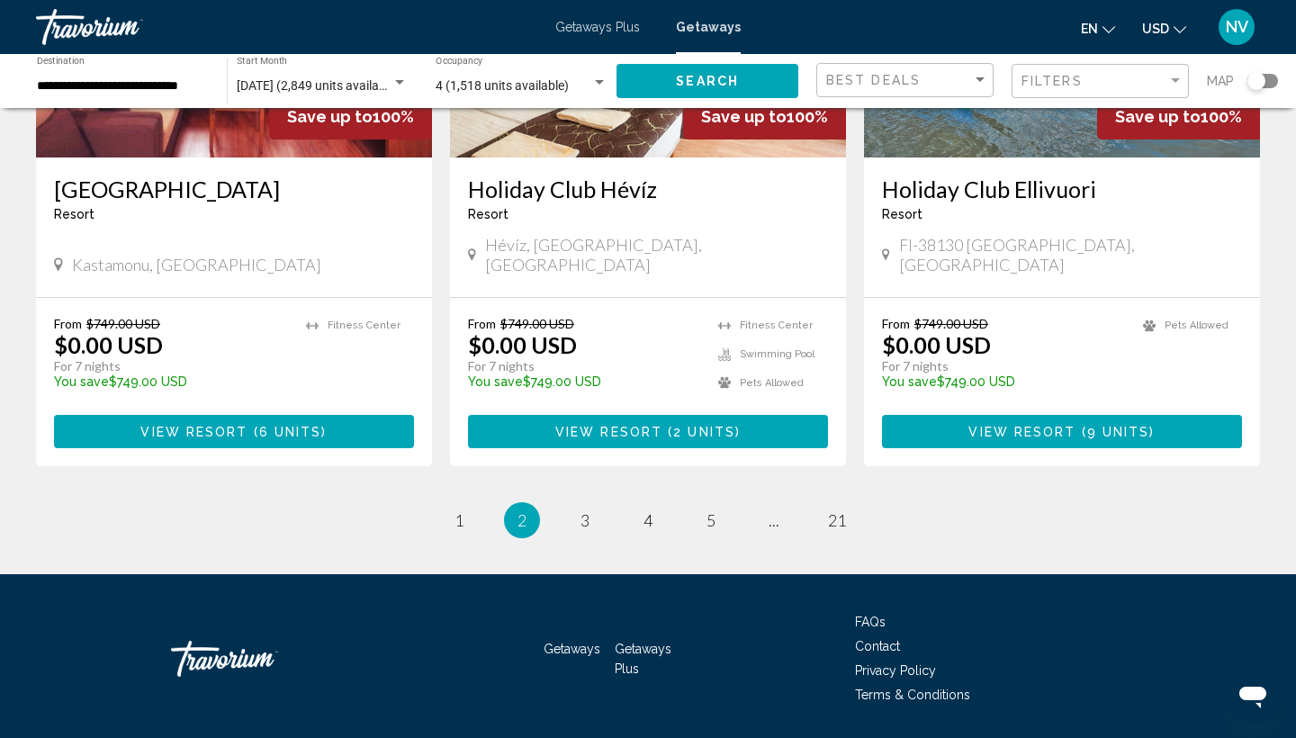
scroll to position [2179, 0]
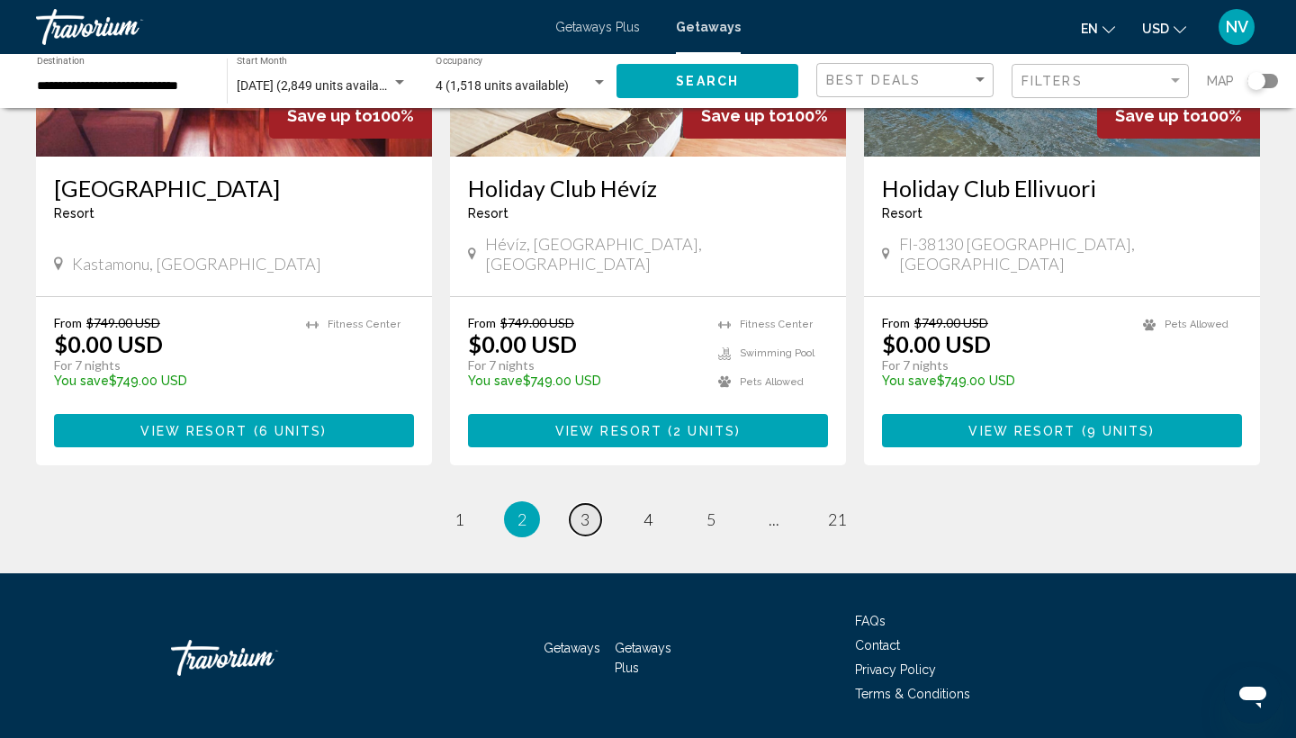
click at [581, 509] on span "3" at bounding box center [584, 519] width 9 height 20
